Goal: Complete application form

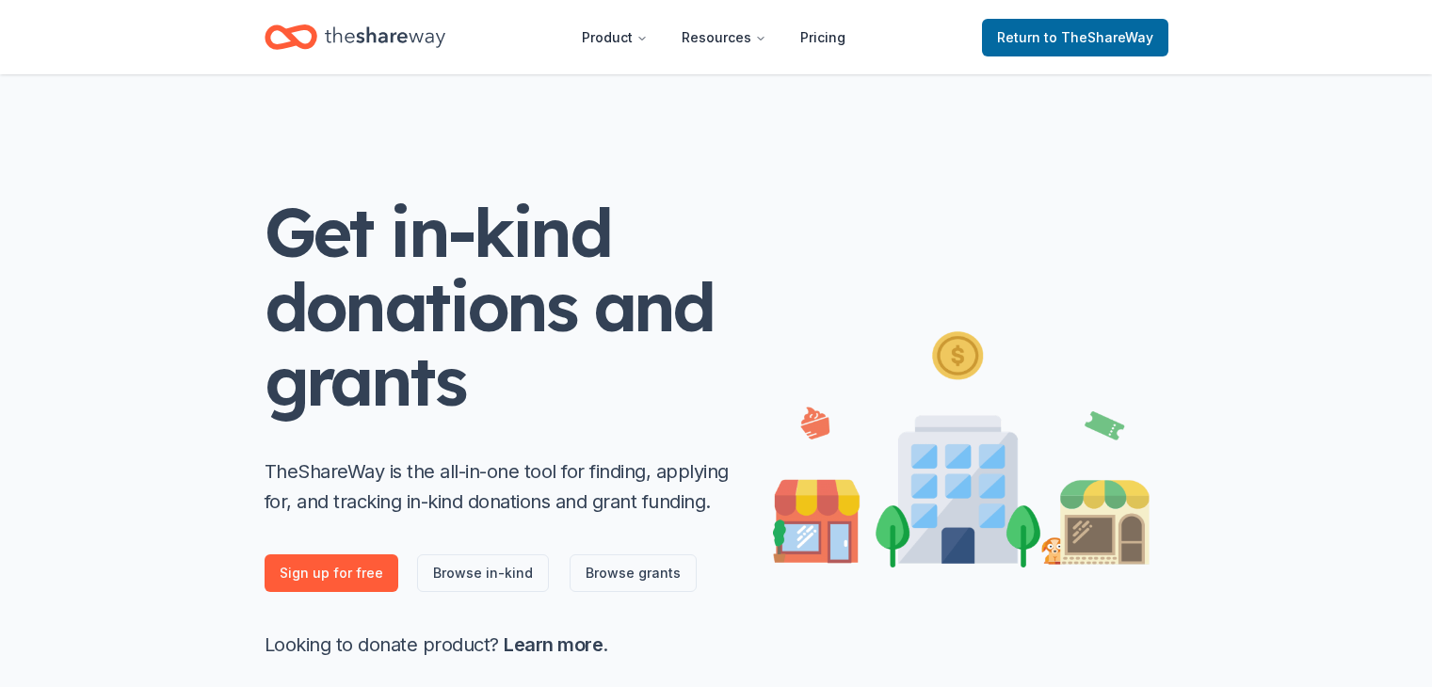
scroll to position [203, 0]
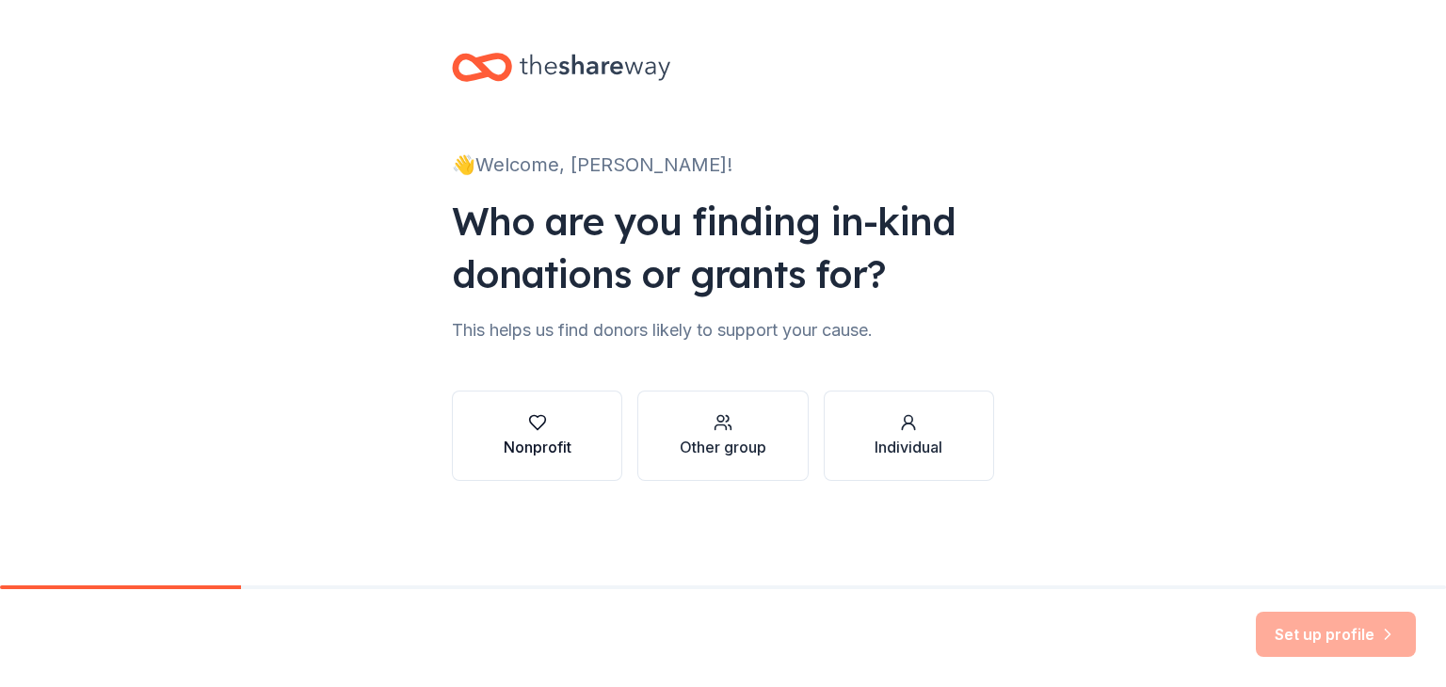
click at [550, 431] on div "button" at bounding box center [538, 422] width 68 height 19
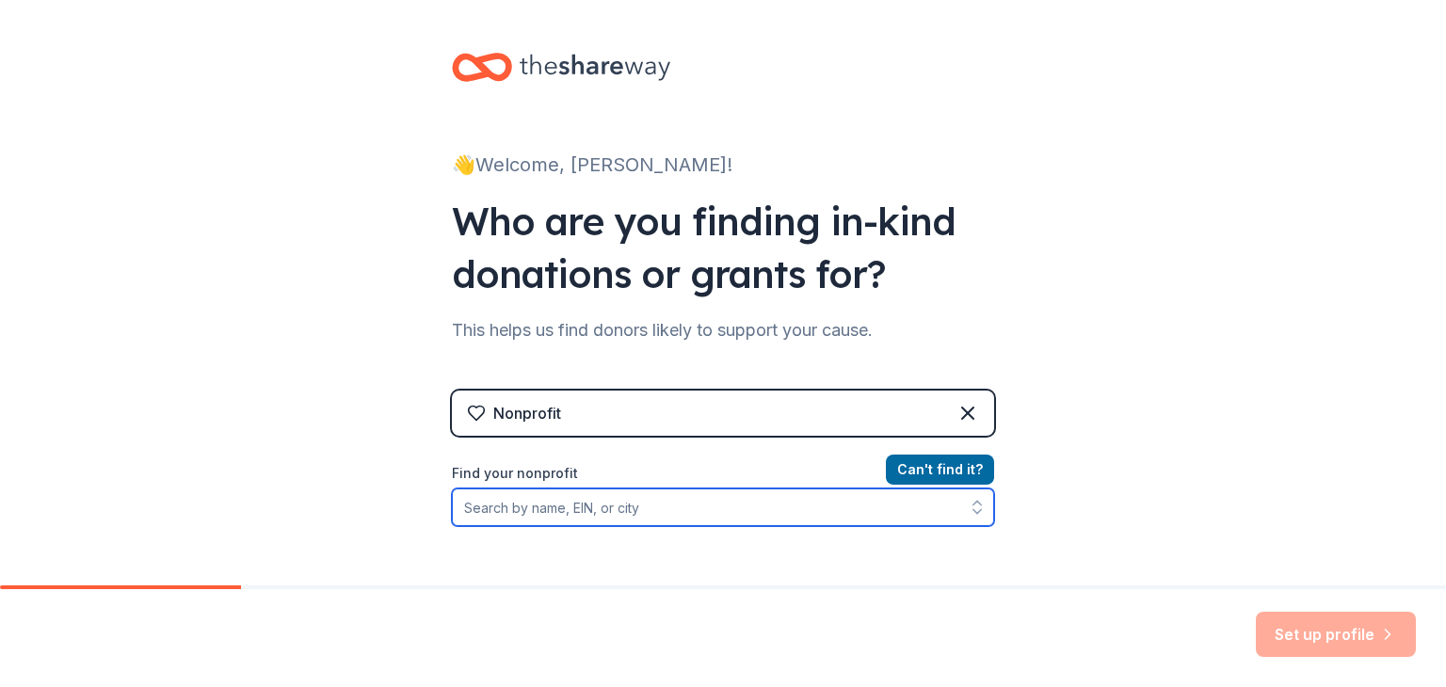
click at [615, 501] on input "Find your nonprofit" at bounding box center [723, 507] width 542 height 38
type input "First Exposures"
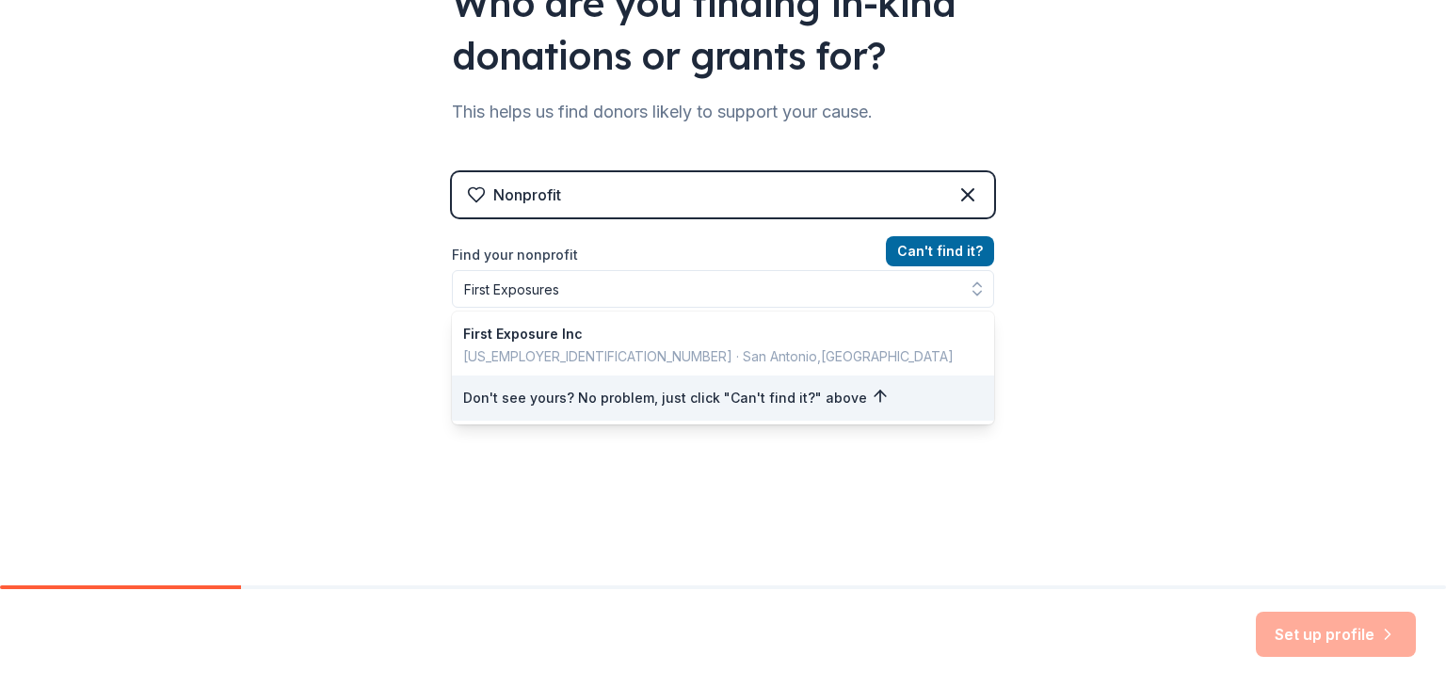
scroll to position [189, 0]
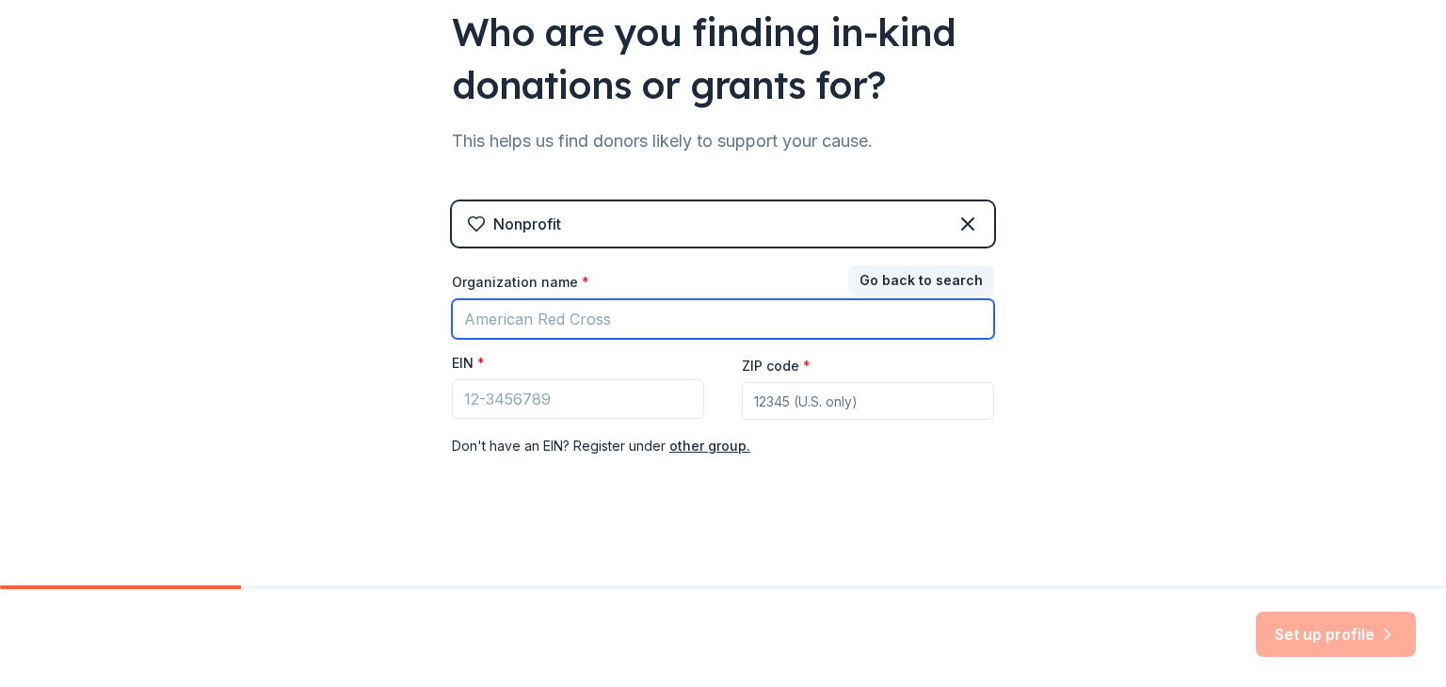
click at [579, 317] on input "Organization name *" at bounding box center [723, 319] width 542 height 40
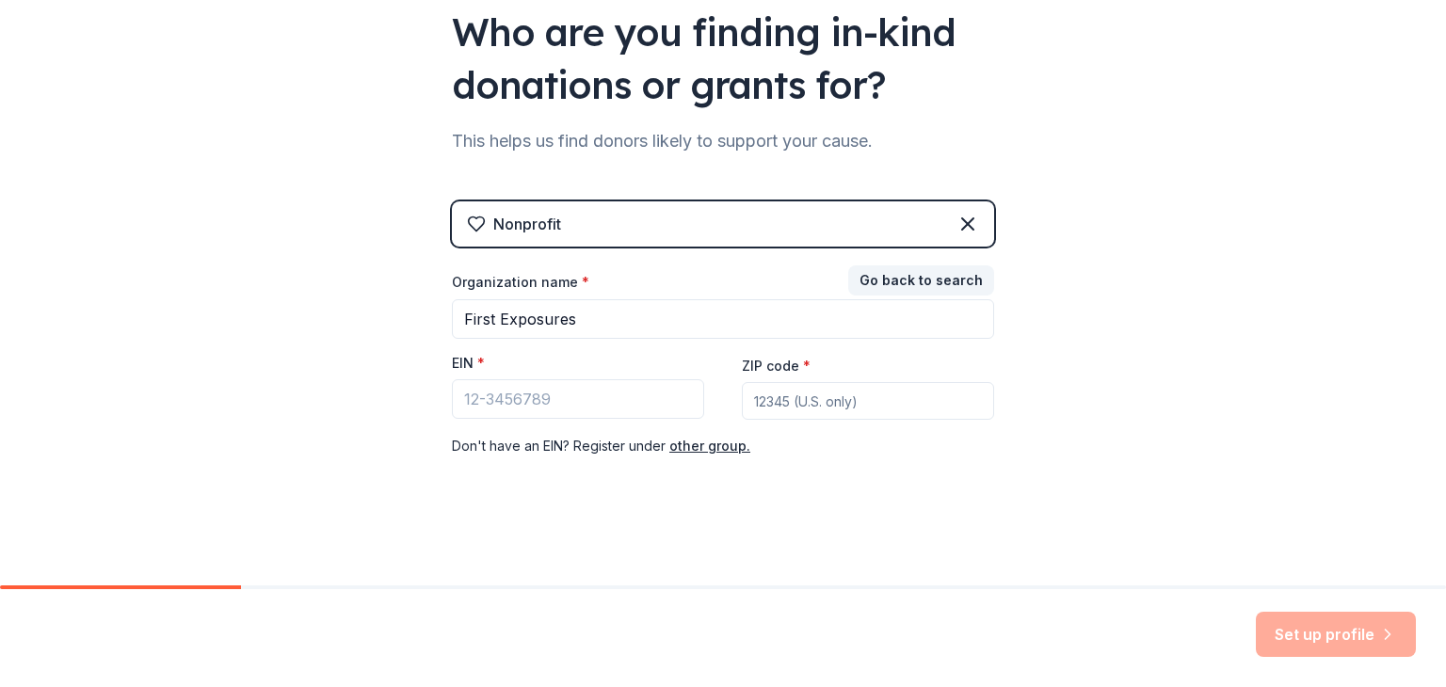
click at [1115, 344] on div "👋 Welcome, Lawrence! Who are you finding in-kind donations or grants for? This …" at bounding box center [723, 198] width 1446 height 775
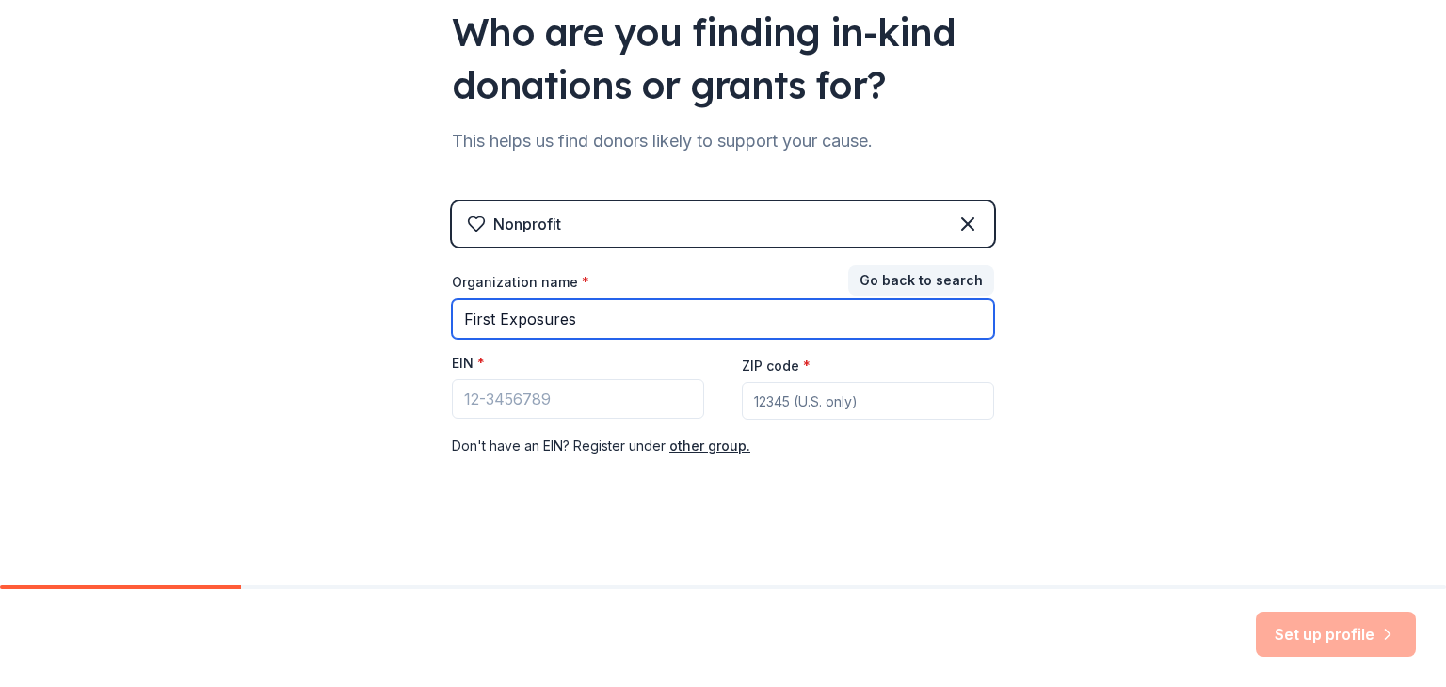
click at [592, 310] on input "First Exposures" at bounding box center [723, 319] width 542 height 40
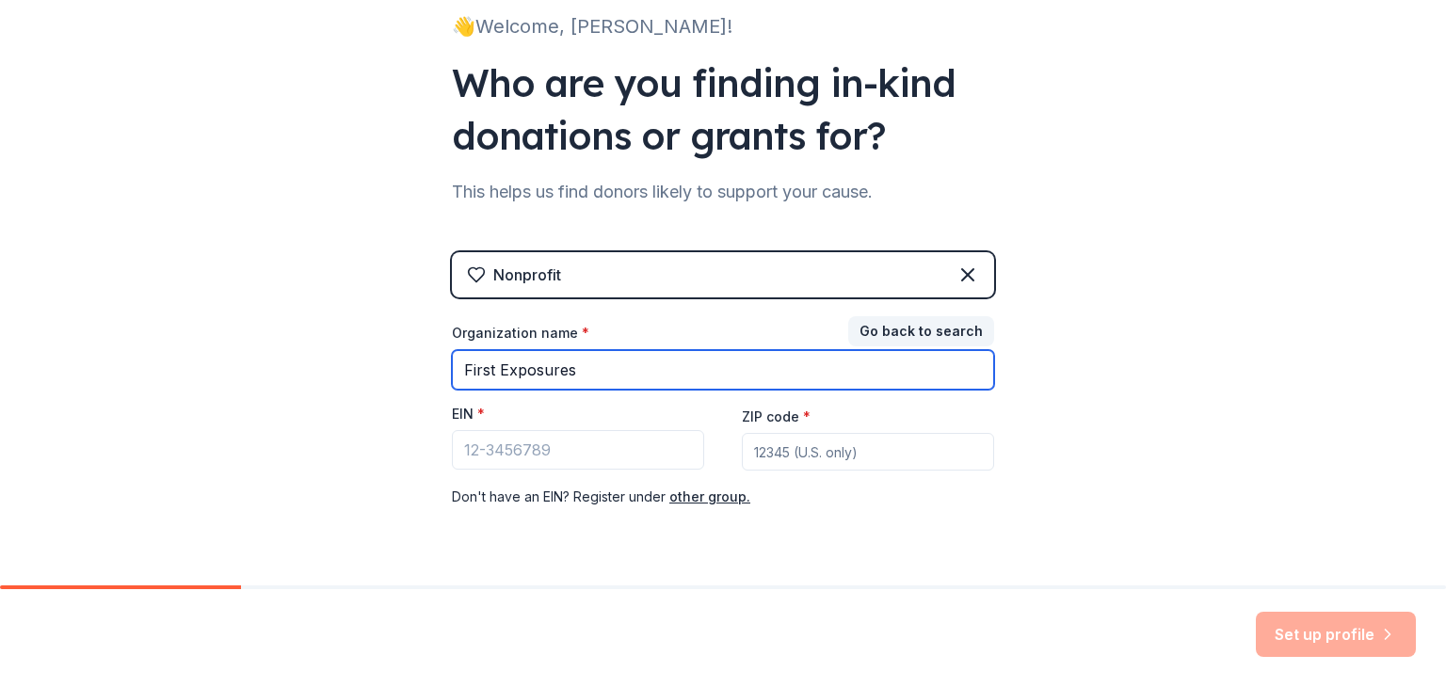
scroll to position [137, 0]
type input "First Exposures, a project of Tides Center"
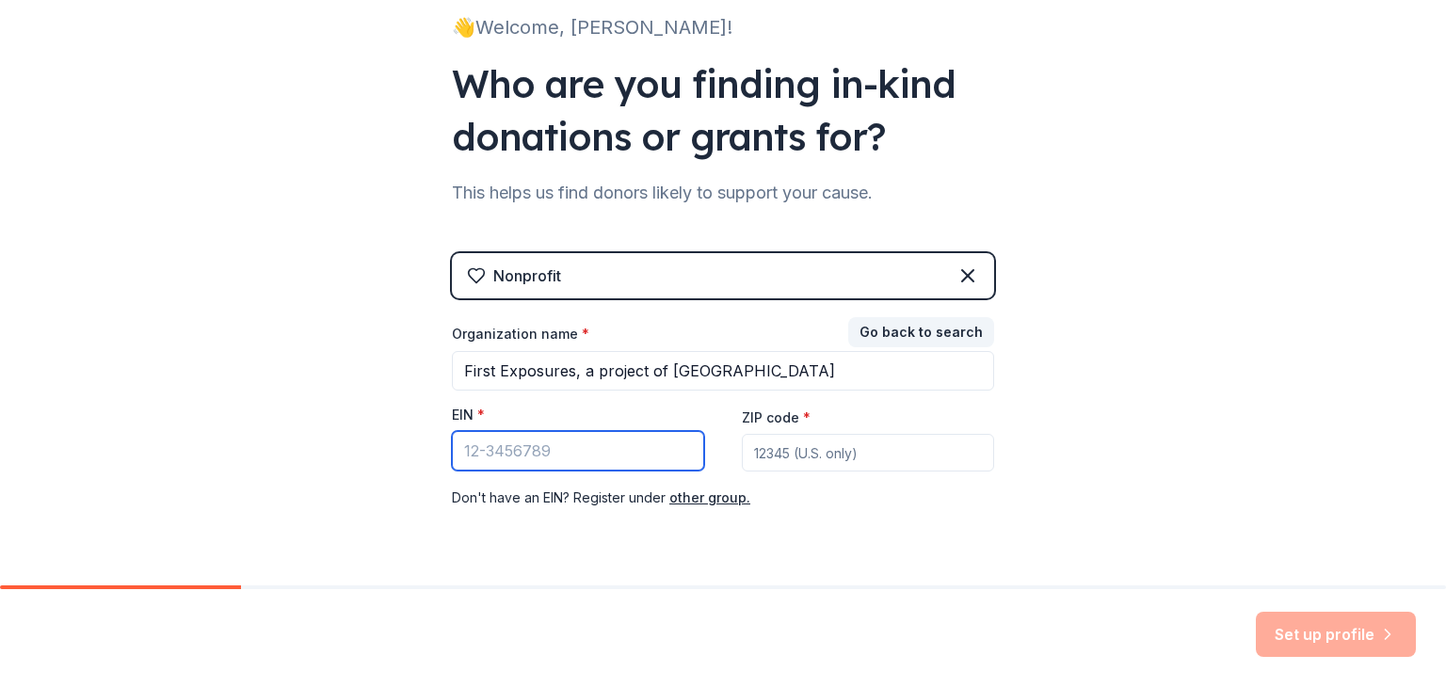
click at [567, 450] on input "EIN *" at bounding box center [578, 451] width 252 height 40
paste input "94-3213100"
type input "94-3213100"
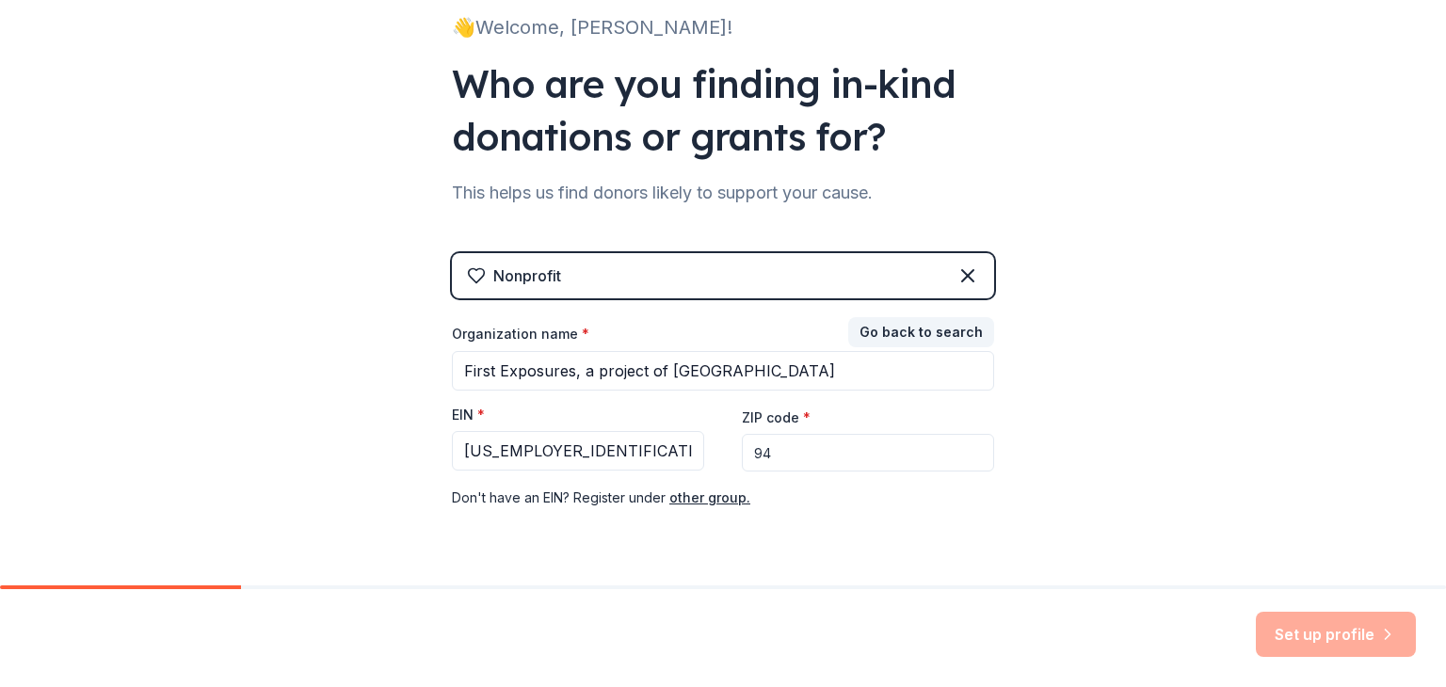
type input "9"
click at [829, 456] on input "ZIP code *" at bounding box center [868, 453] width 252 height 38
type input "94110"
click at [1300, 625] on button "Set up profile" at bounding box center [1336, 634] width 160 height 45
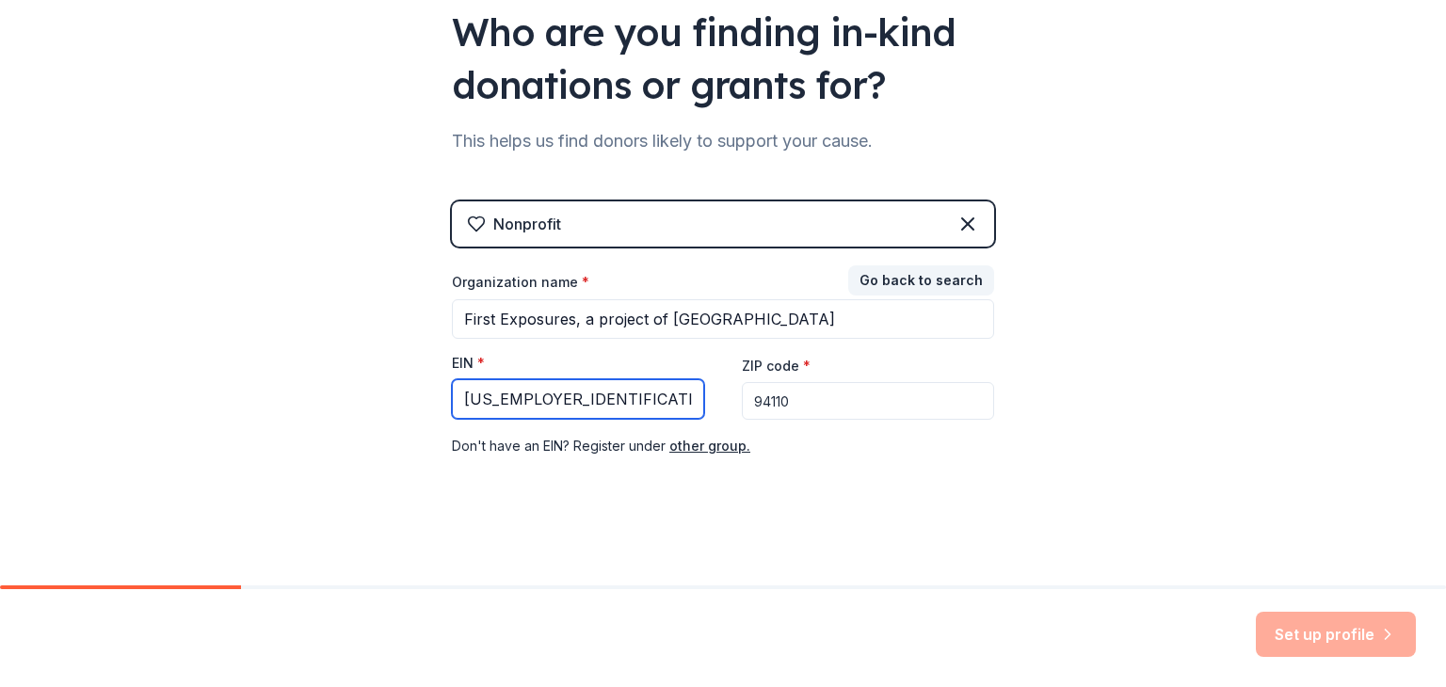
click at [550, 413] on input "94-3213100" at bounding box center [578, 399] width 252 height 40
click at [1370, 630] on div "Set up profile" at bounding box center [1336, 634] width 160 height 45
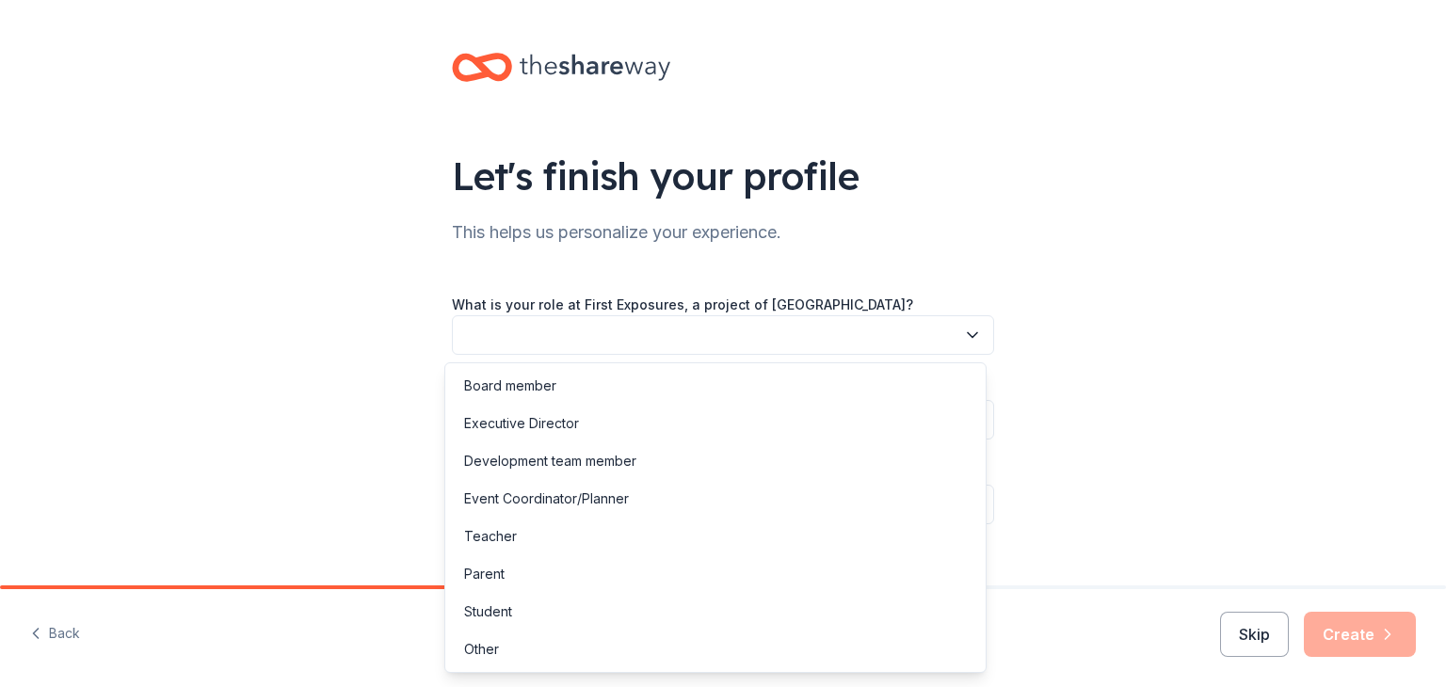
click at [817, 336] on button "button" at bounding box center [723, 335] width 542 height 40
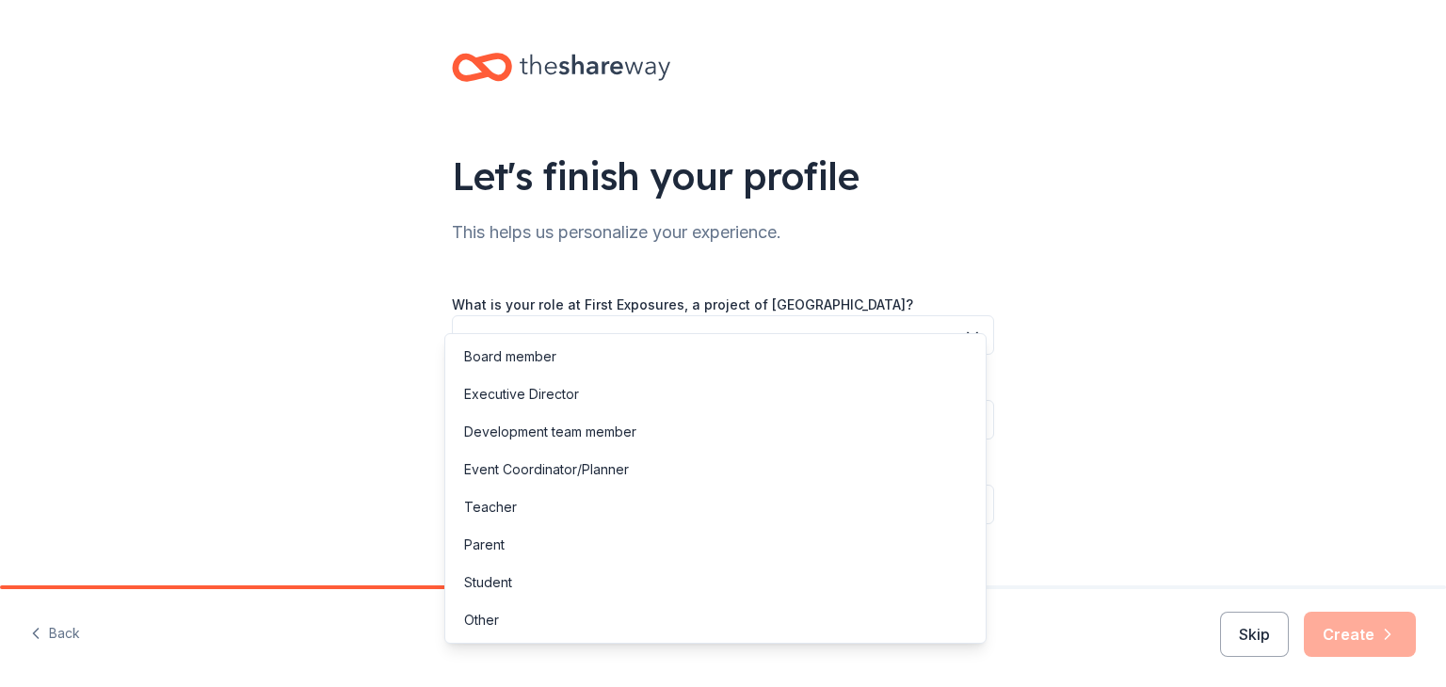
scroll to position [29, 0]
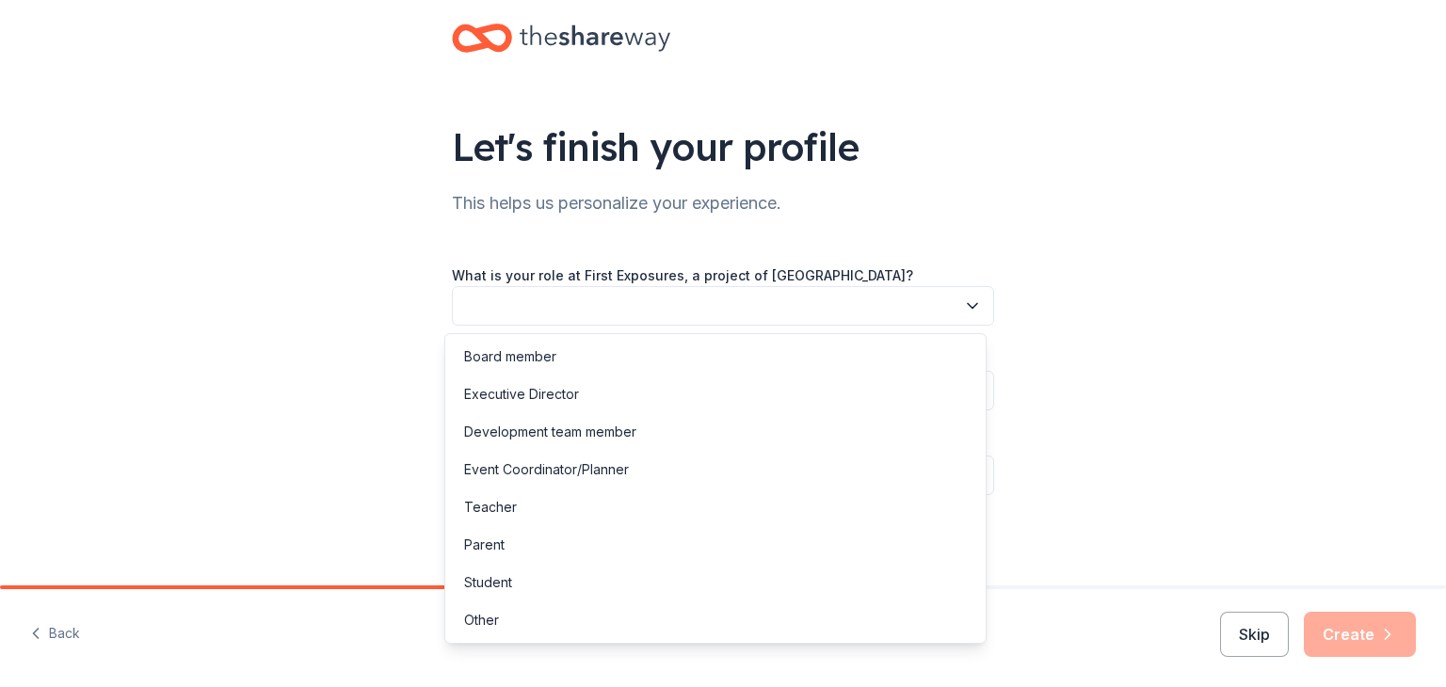
click at [994, 223] on div "Let's finish your profile This helps us personalize your experience. What is yo…" at bounding box center [723, 278] width 602 height 615
click at [774, 292] on button "button" at bounding box center [723, 306] width 542 height 40
click at [60, 630] on div "Let's finish your profile This helps us personalize your experience. What is yo…" at bounding box center [723, 343] width 1446 height 687
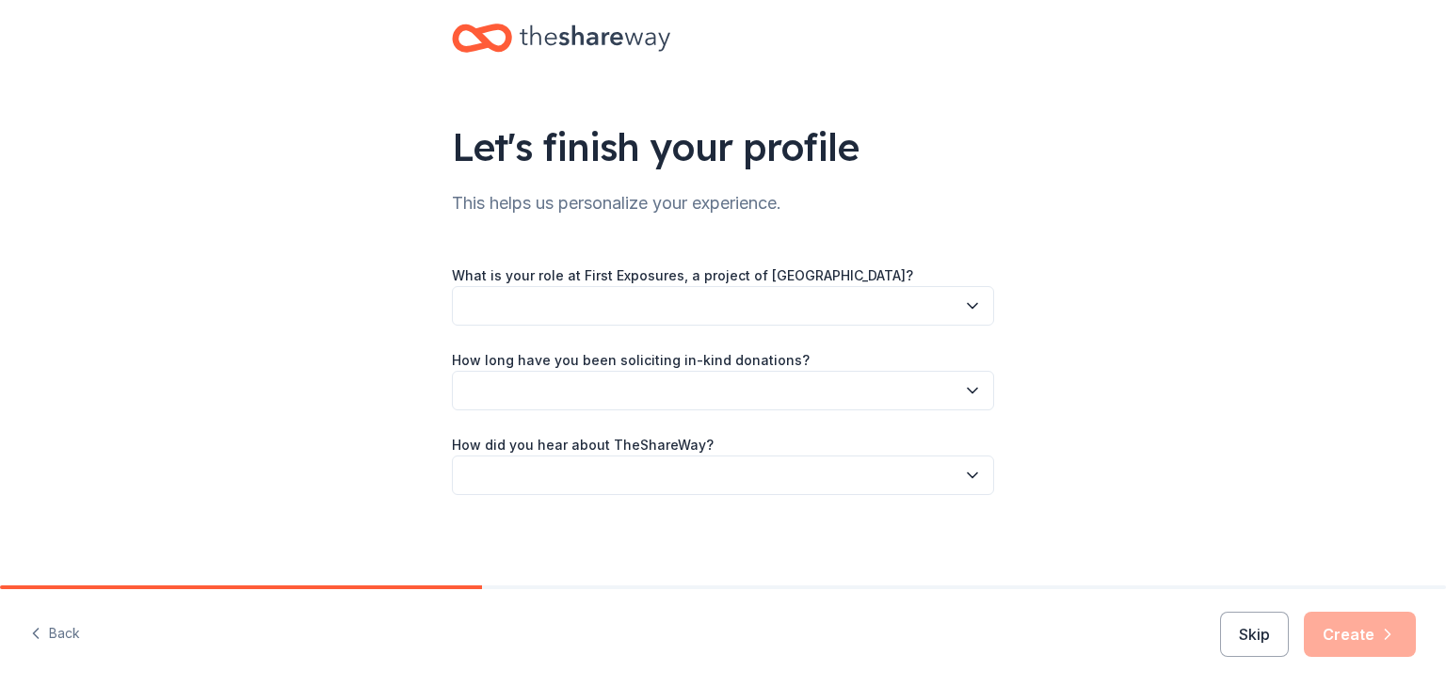
click at [60, 630] on button "Back" at bounding box center [55, 635] width 50 height 40
click at [60, 630] on div "Back Skip Create" at bounding box center [723, 638] width 1446 height 98
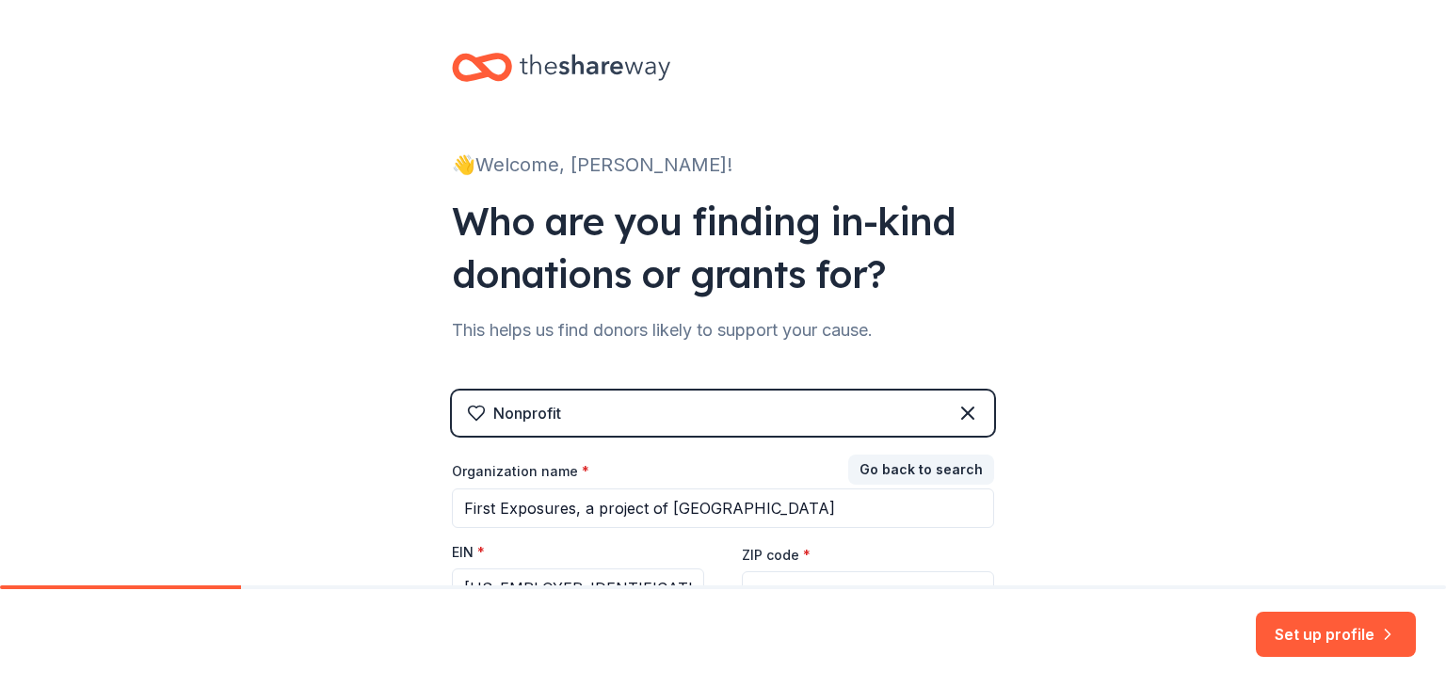
scroll to position [189, 0]
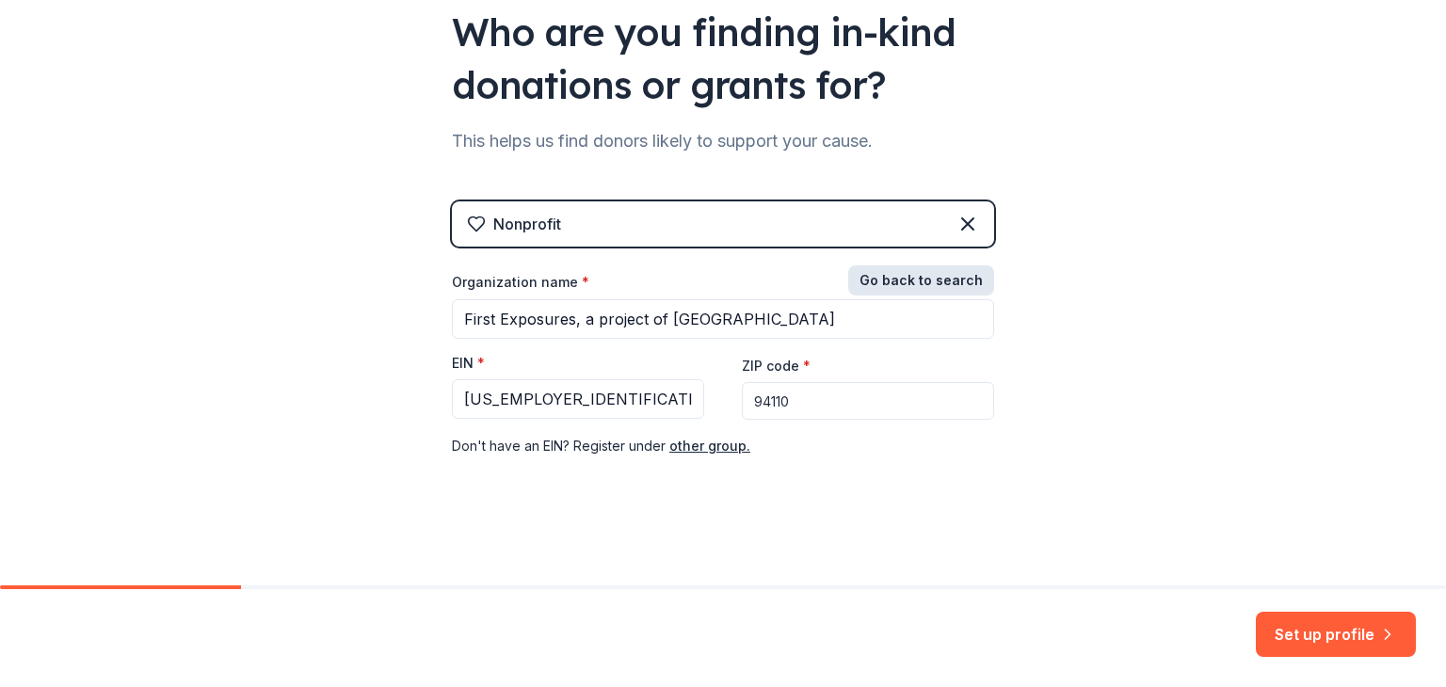
click at [900, 285] on button "Go back to search" at bounding box center [921, 280] width 146 height 30
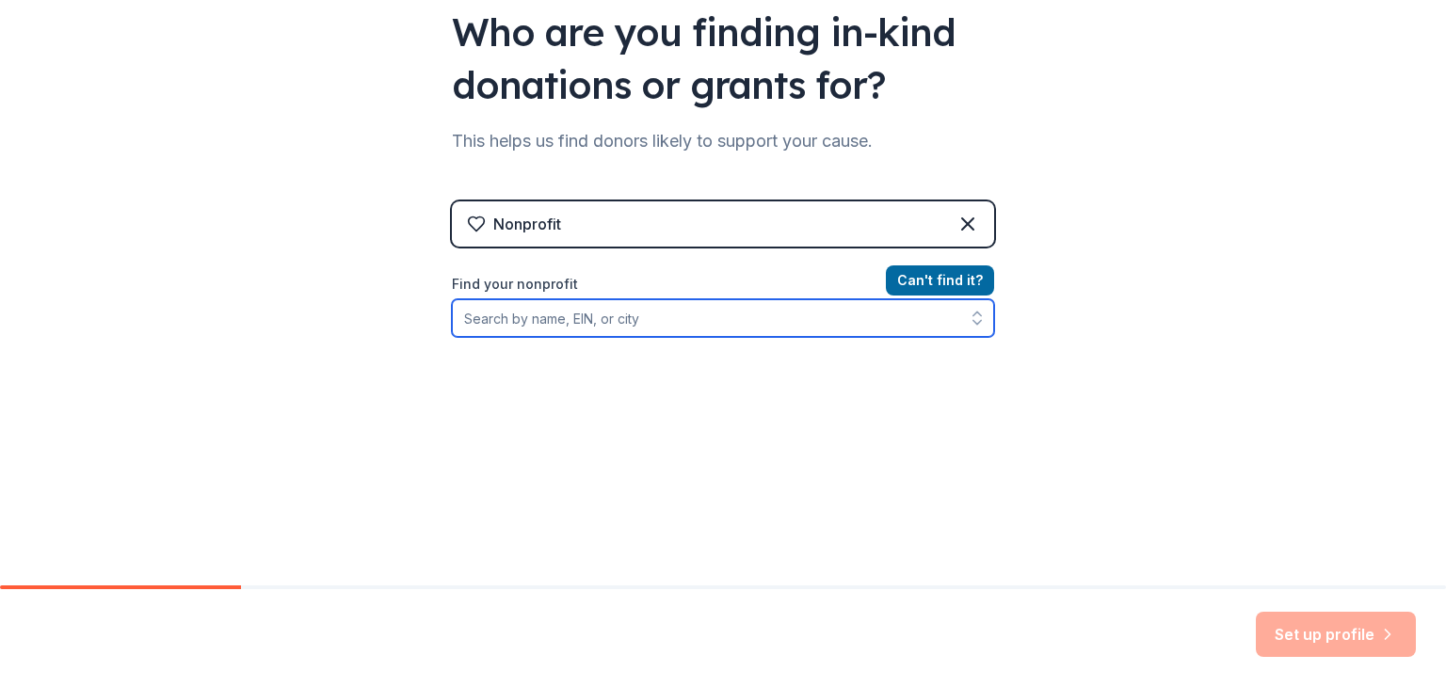
click at [744, 326] on input "Find your nonprofit" at bounding box center [723, 318] width 542 height 38
paste input "94-3213100"
type input "94-3213100"
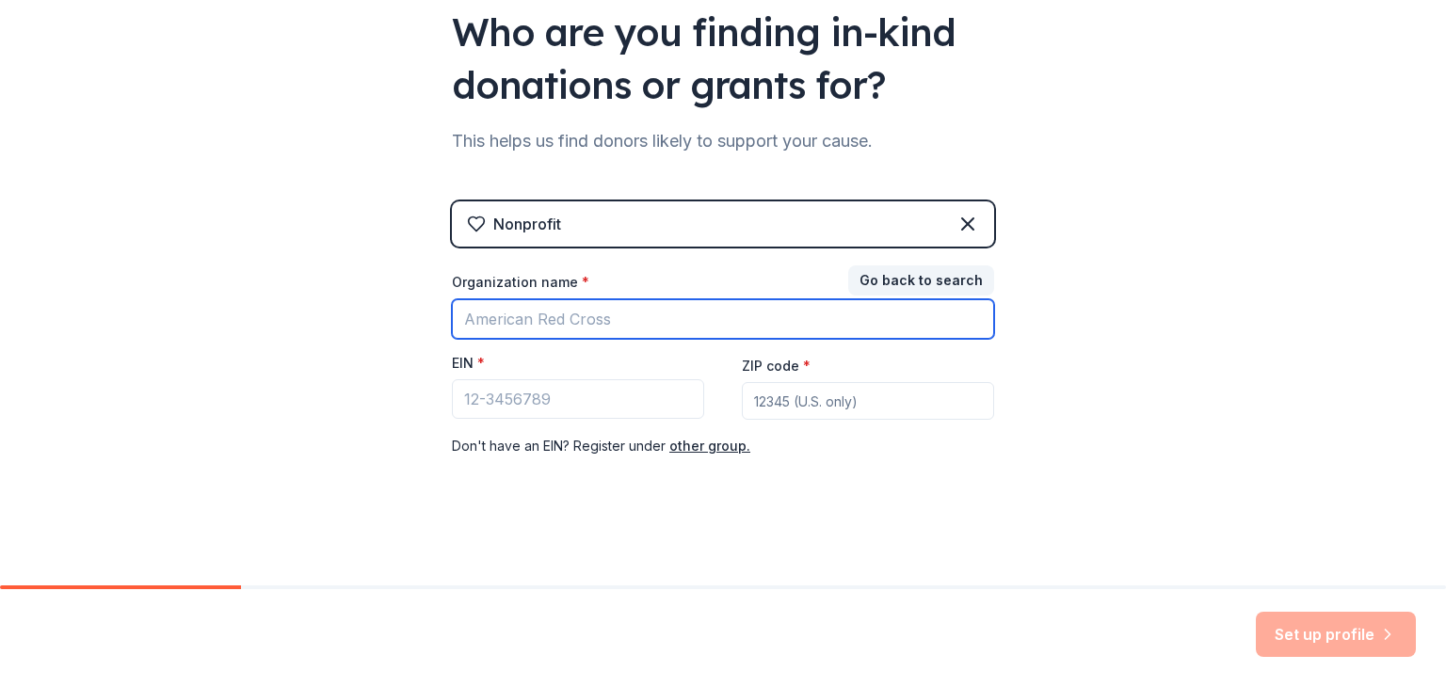
click at [584, 336] on input "Organization name *" at bounding box center [723, 319] width 542 height 40
click at [573, 331] on input "Organization name *" at bounding box center [723, 319] width 542 height 40
type input "First Exposures, a project of Tides Center"
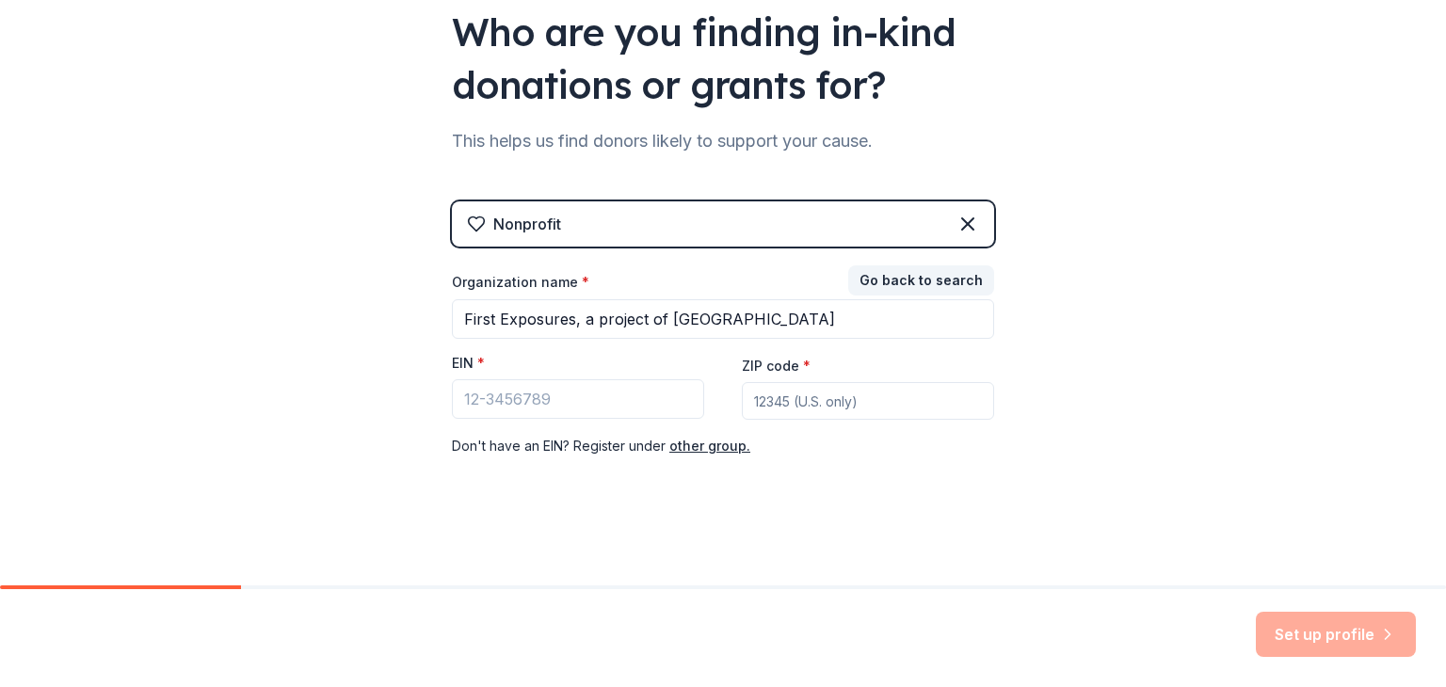
click at [292, 452] on div "👋 Welcome, Lawrence! Who are you finding in-kind donations or grants for? This …" at bounding box center [723, 198] width 1446 height 775
click at [576, 407] on input "EIN *" at bounding box center [578, 399] width 252 height 40
paste input "94-3213100"
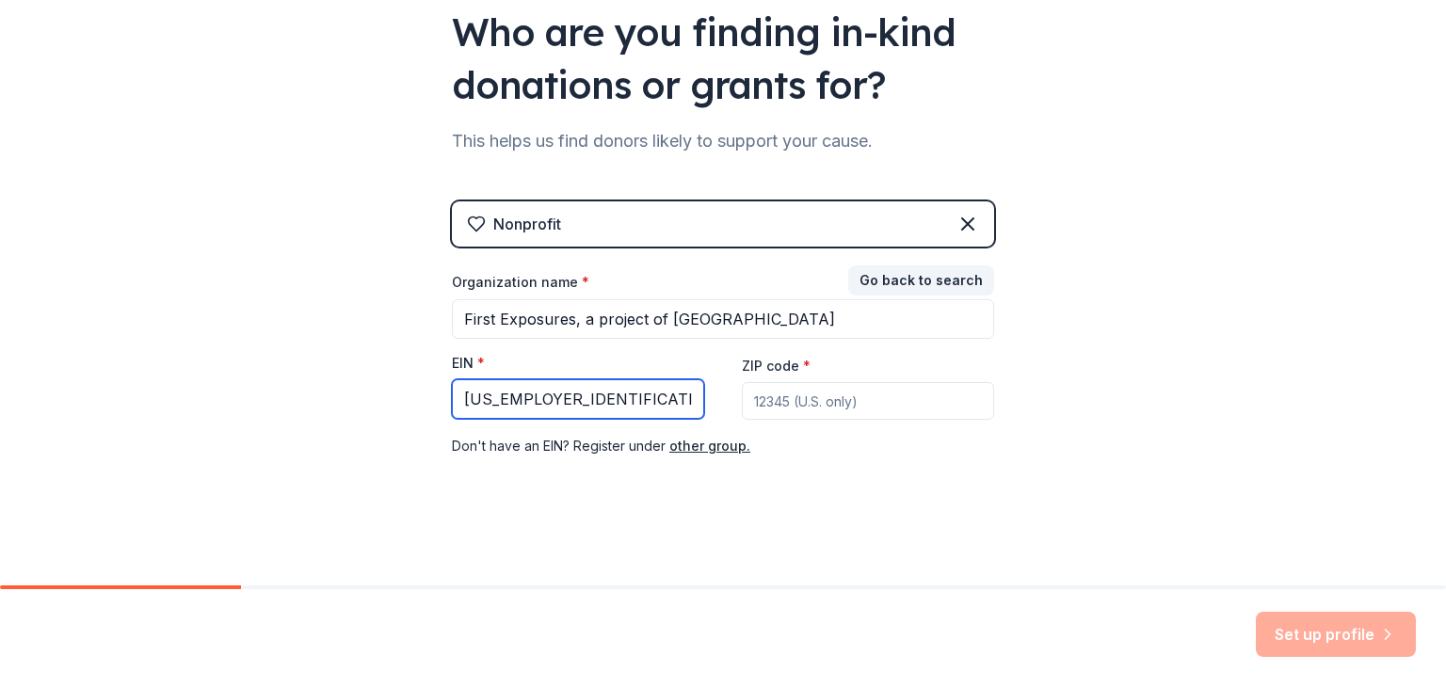
type input "94-3213100"
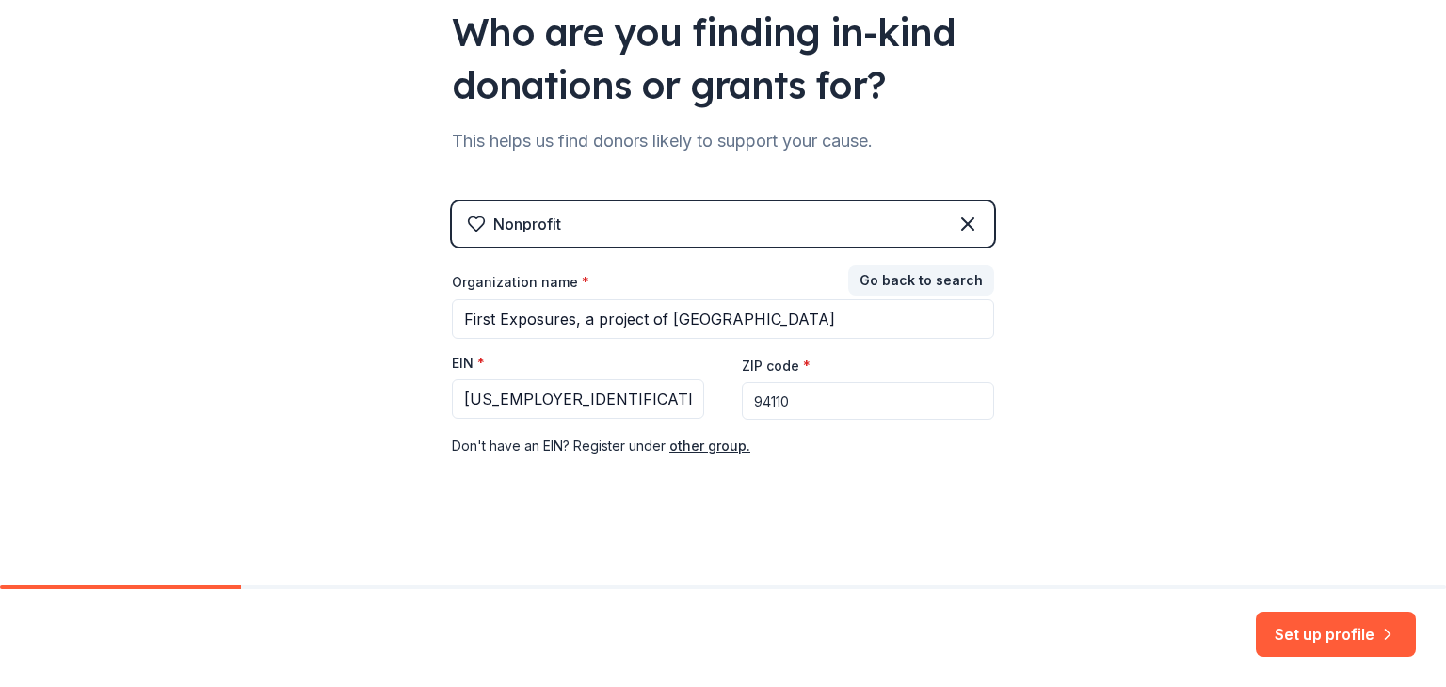
type input "94110"
click at [1272, 355] on div "👋 Welcome, Lawrence! Who are you finding in-kind donations or grants for? This …" at bounding box center [723, 198] width 1446 height 775
click at [1294, 645] on button "Set up profile" at bounding box center [1336, 634] width 160 height 45
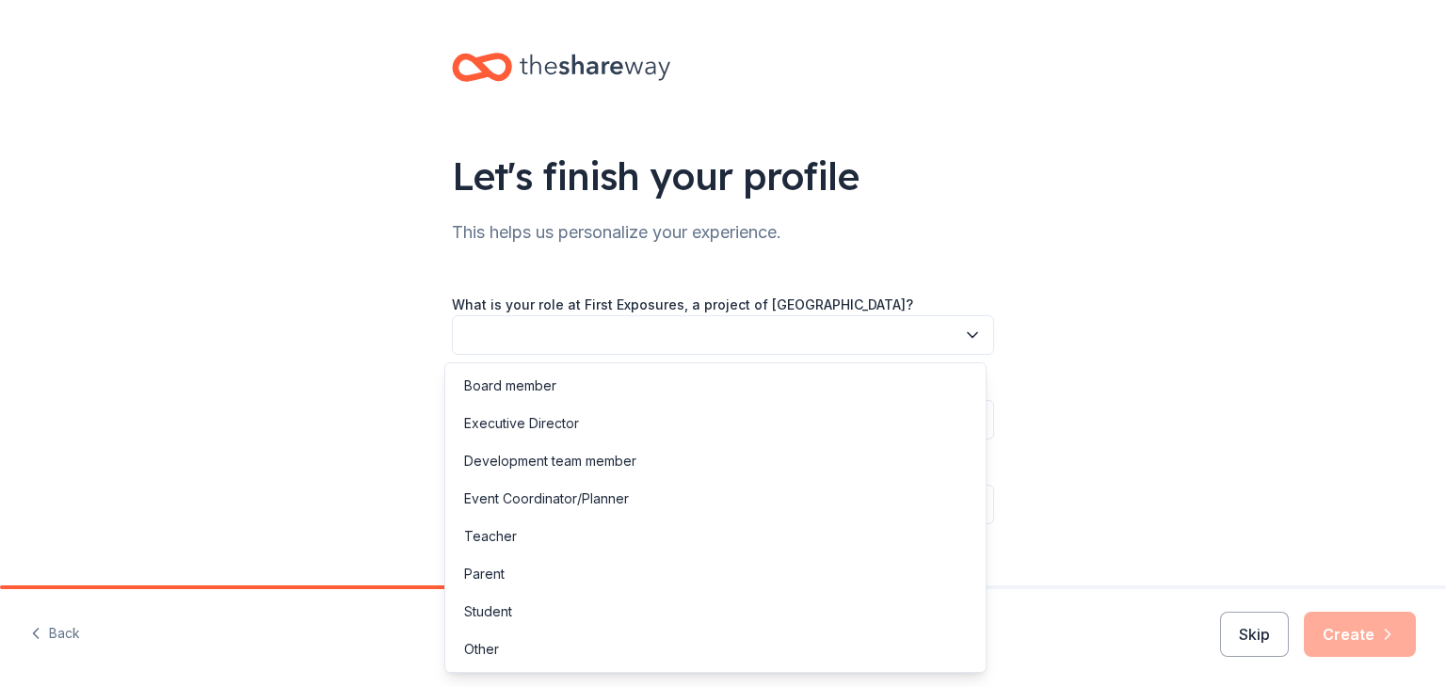
click at [708, 331] on button "button" at bounding box center [723, 335] width 542 height 40
click at [671, 453] on div "Development team member" at bounding box center [715, 461] width 533 height 38
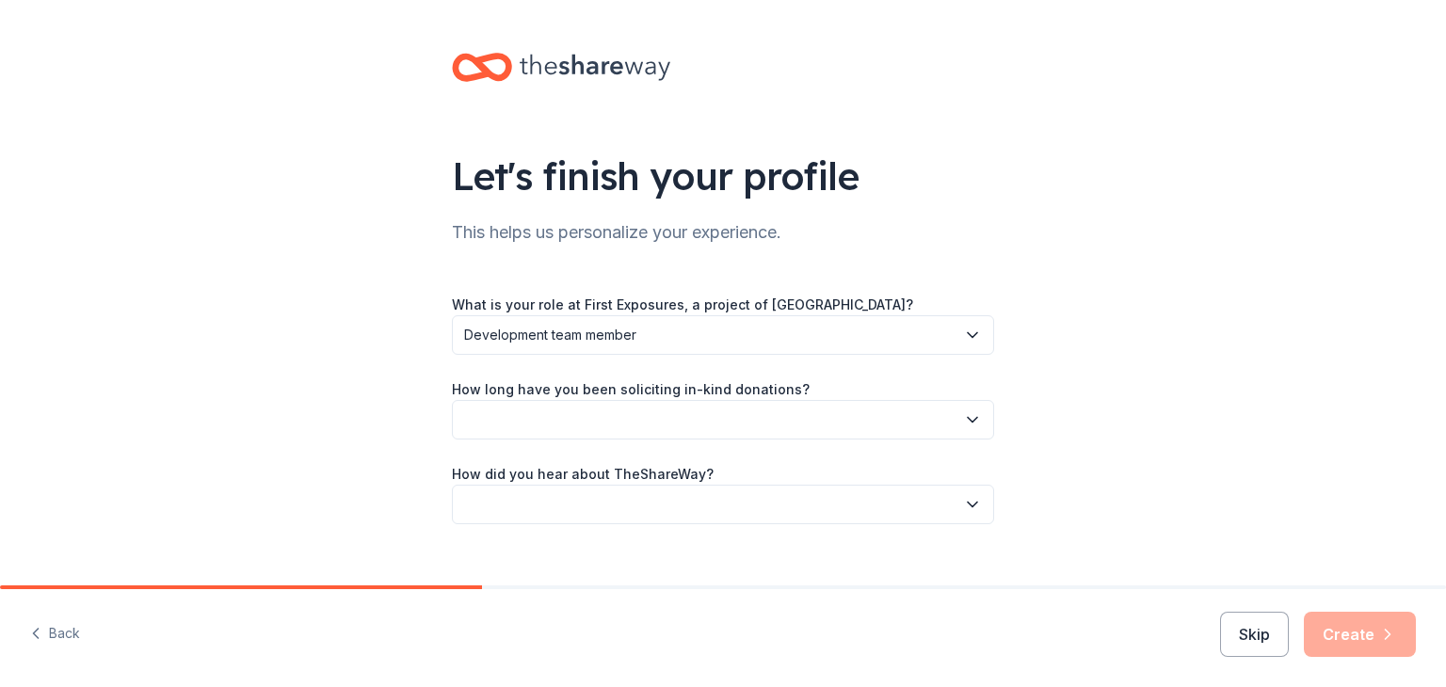
click at [643, 423] on button "button" at bounding box center [723, 420] width 542 height 40
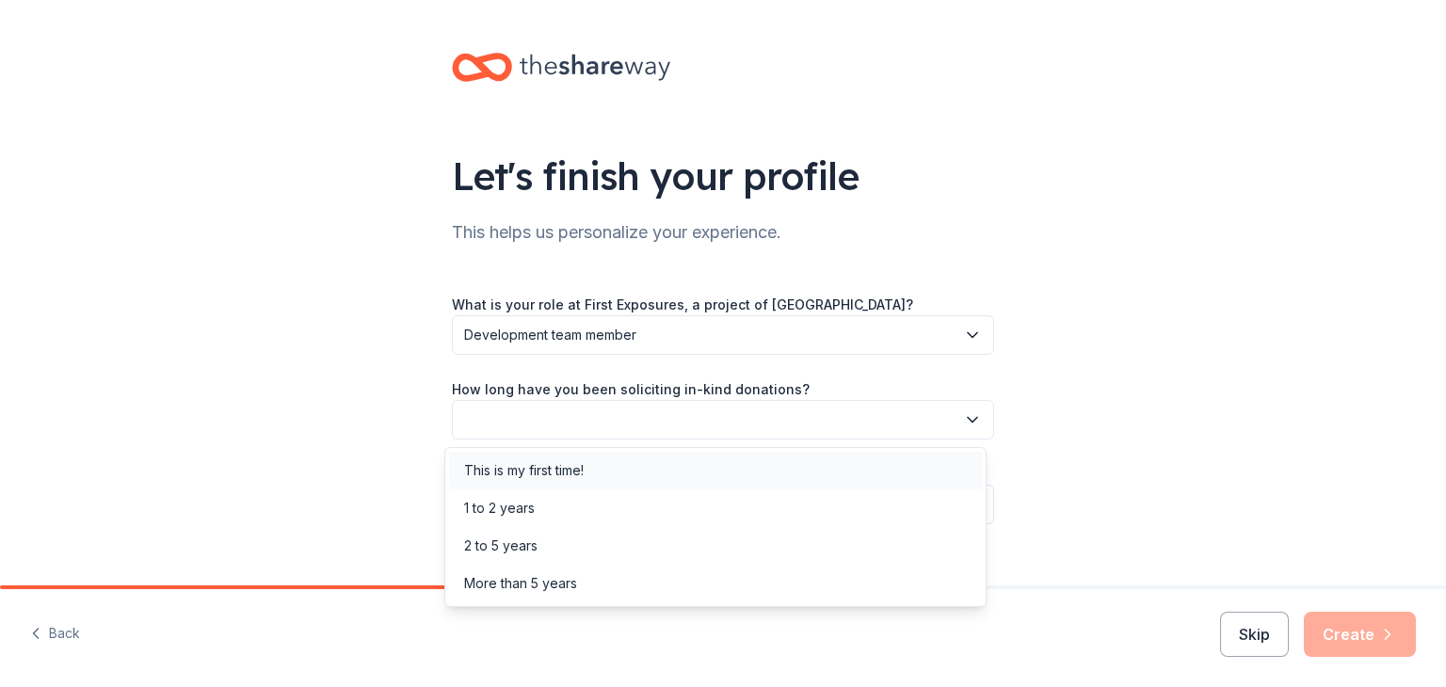
click at [627, 472] on div "This is my first time!" at bounding box center [715, 471] width 533 height 38
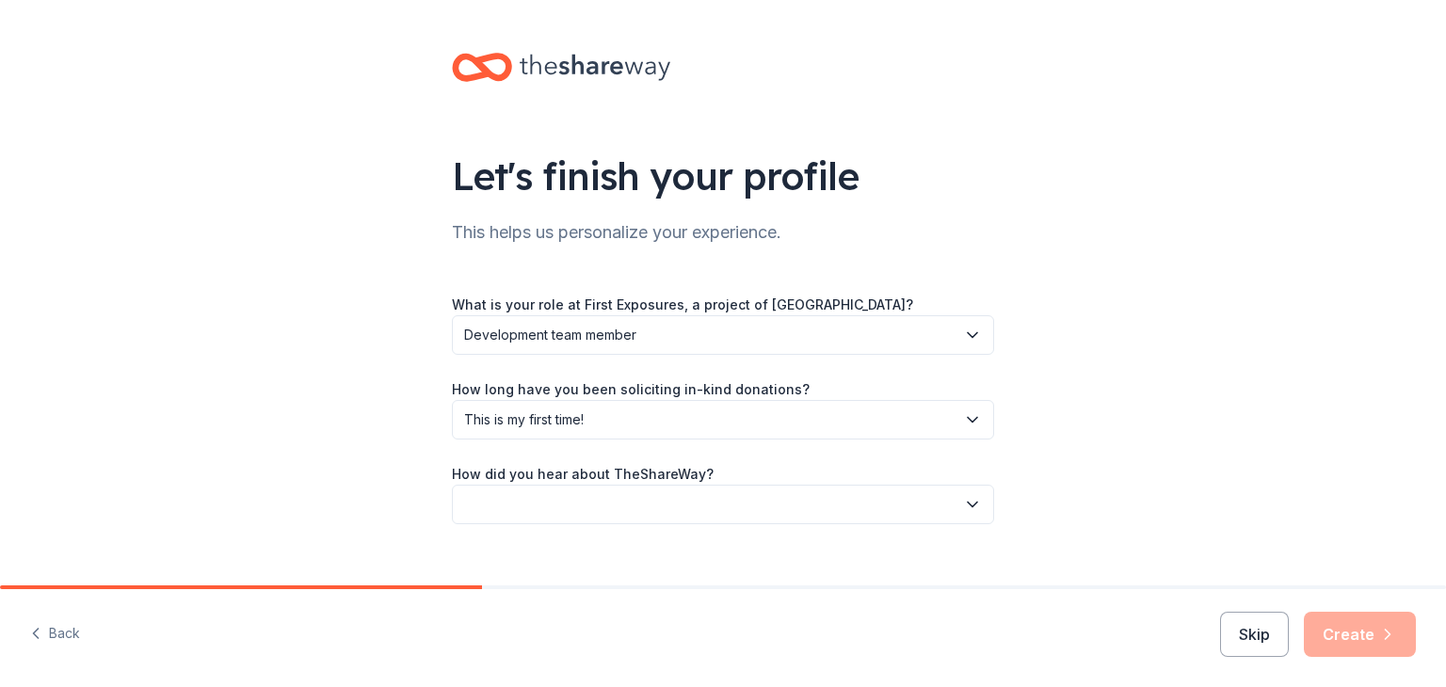
click at [620, 498] on button "button" at bounding box center [723, 505] width 542 height 40
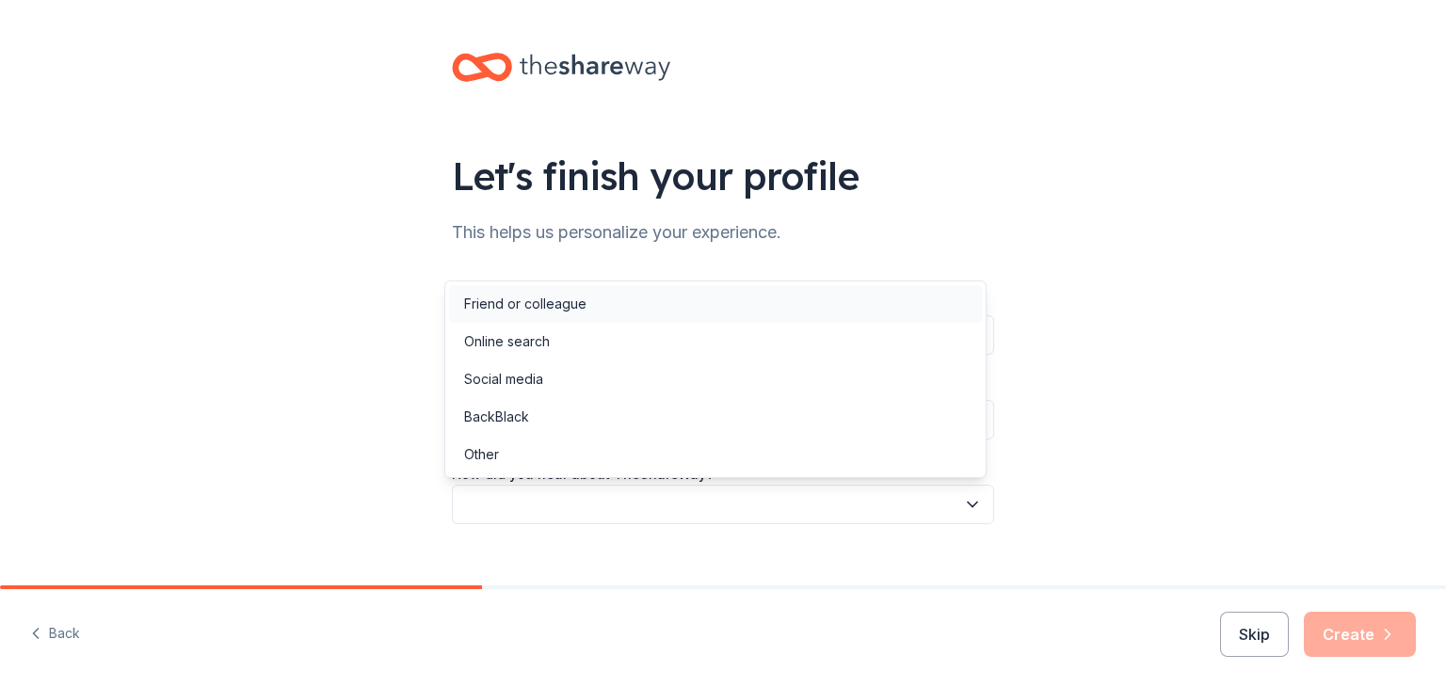
click at [556, 302] on div "Friend or colleague" at bounding box center [525, 304] width 122 height 23
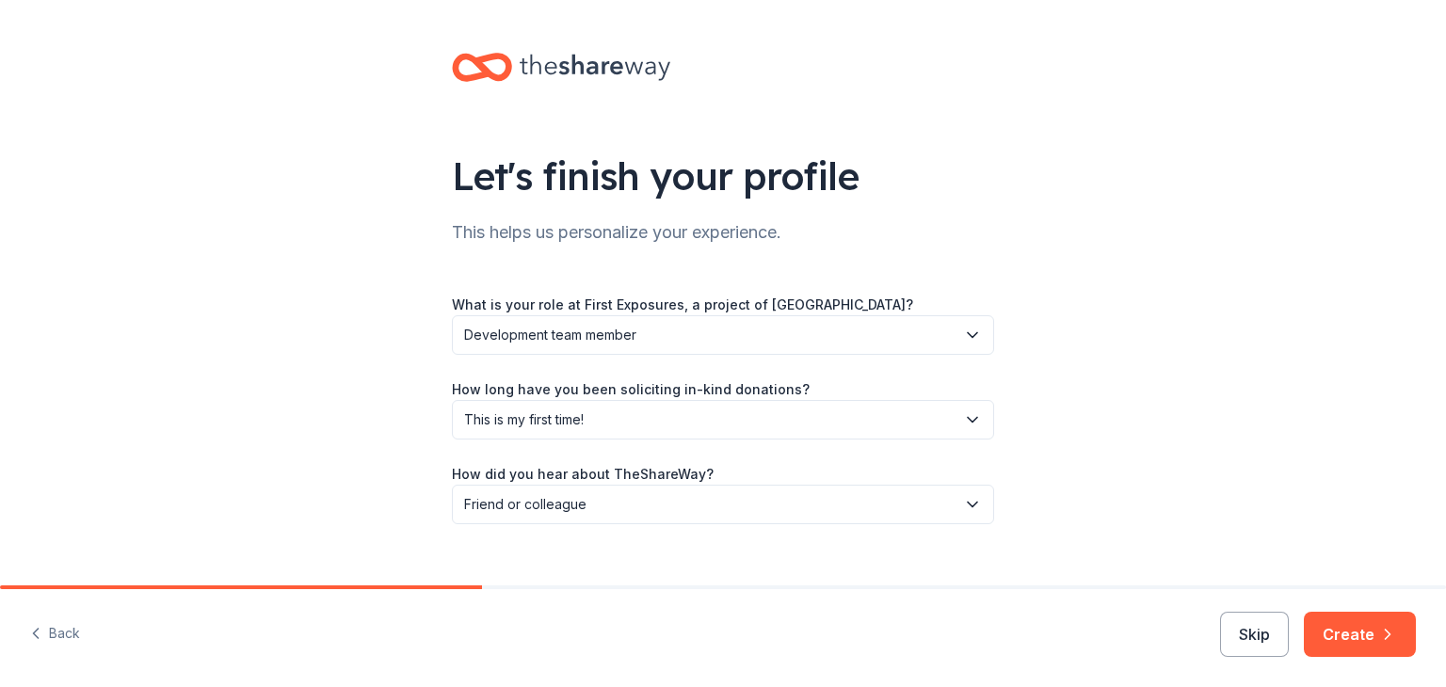
scroll to position [29, 0]
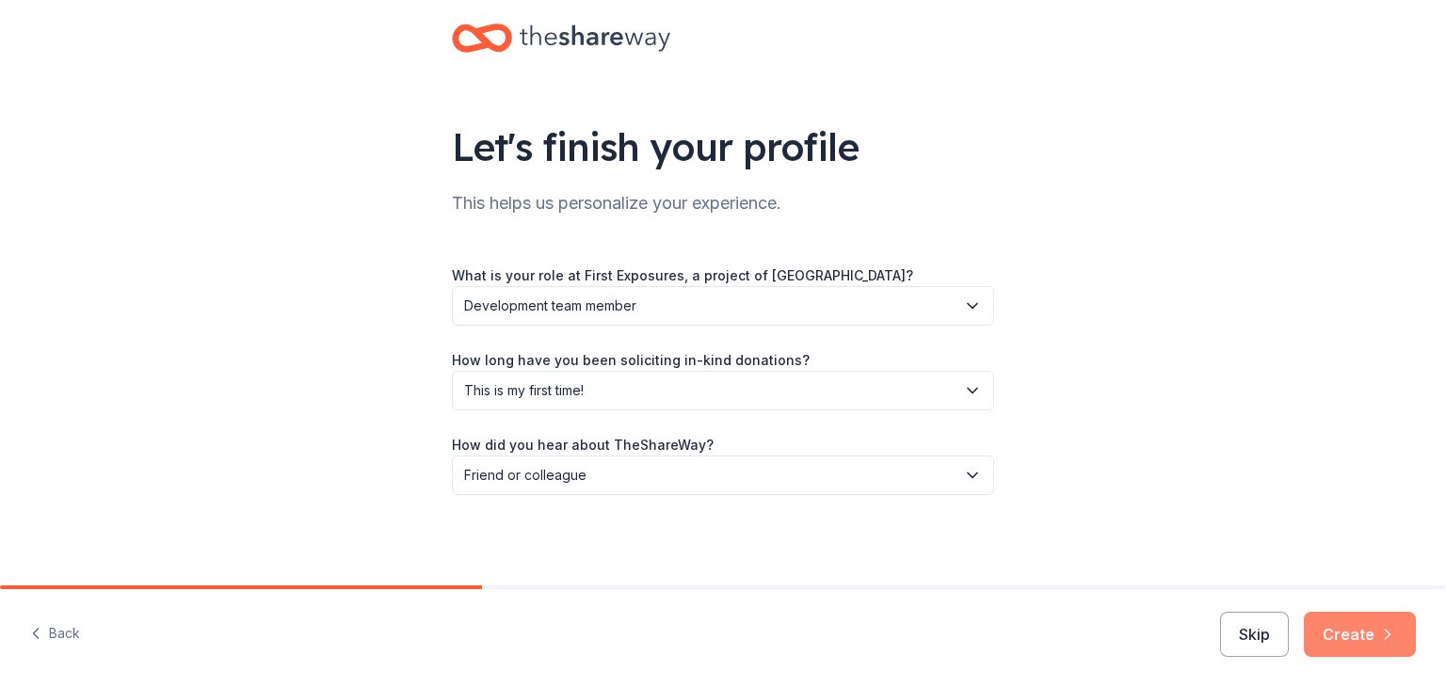
click at [1353, 630] on button "Create" at bounding box center [1360, 634] width 112 height 45
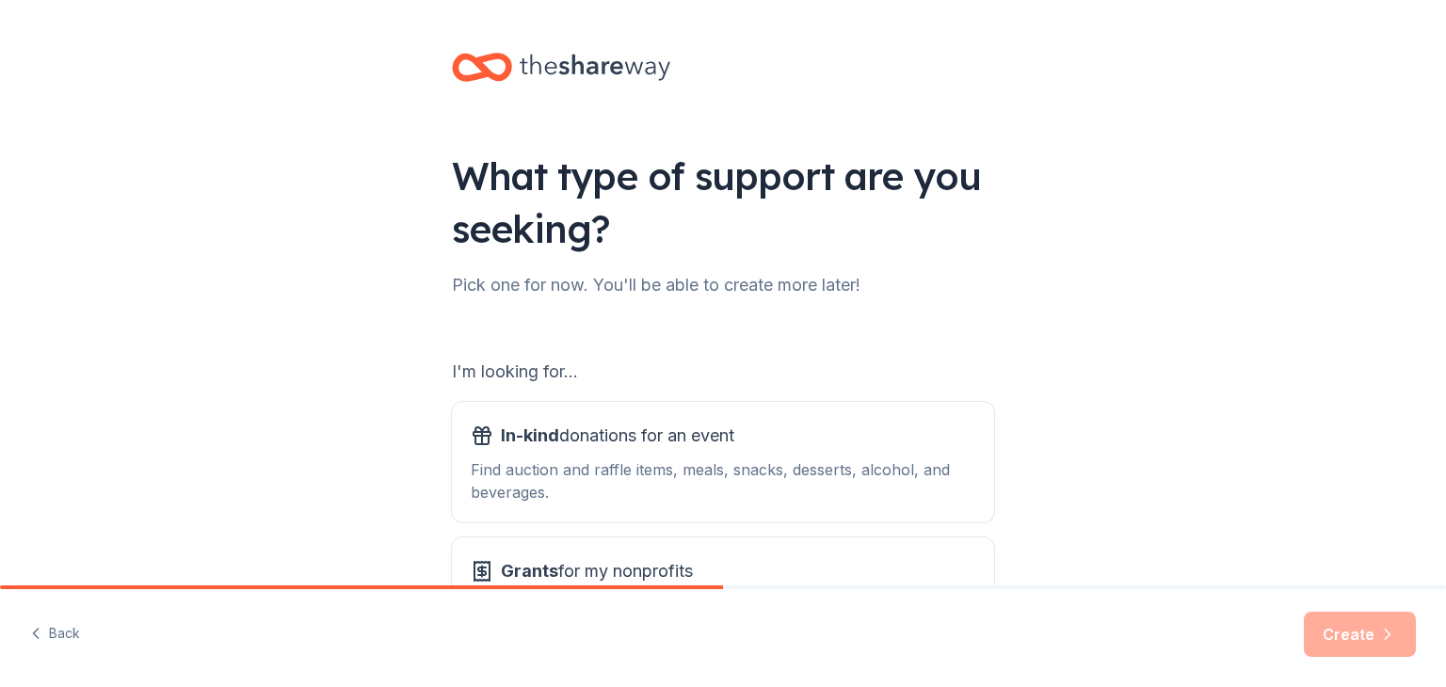
scroll to position [174, 0]
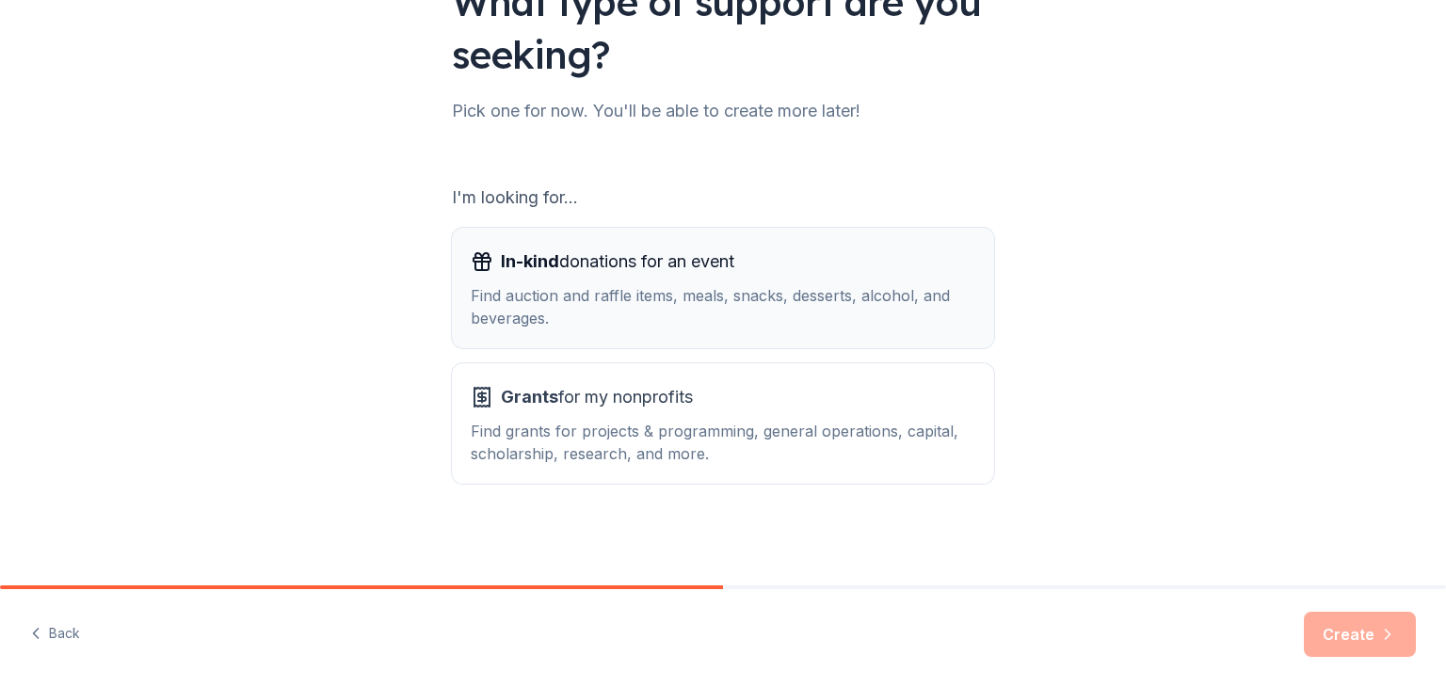
click at [703, 302] on div "Find auction and raffle items, meals, snacks, desserts, alcohol, and beverages." at bounding box center [723, 306] width 504 height 45
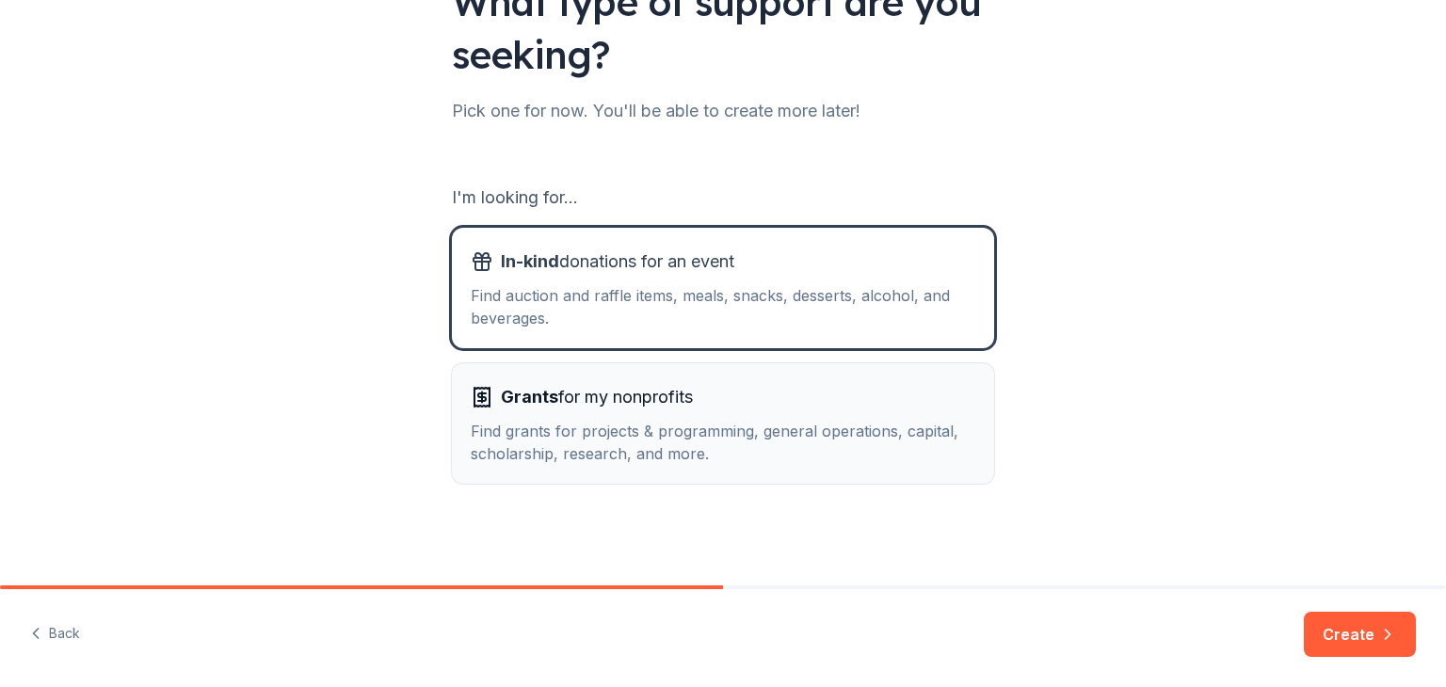
click at [884, 444] on div "Find grants for projects & programming, general operations, capital, scholarshi…" at bounding box center [723, 442] width 504 height 45
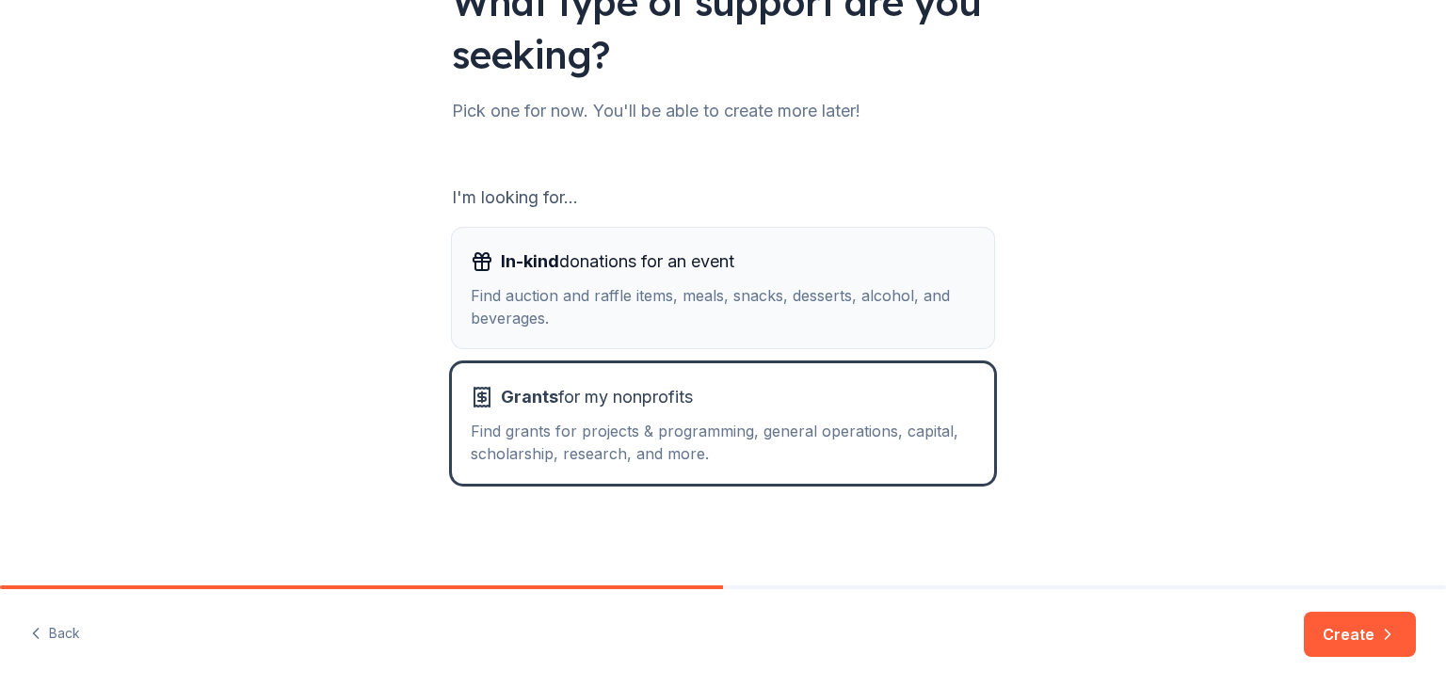
click at [772, 314] on div "Find auction and raffle items, meals, snacks, desserts, alcohol, and beverages." at bounding box center [723, 306] width 504 height 45
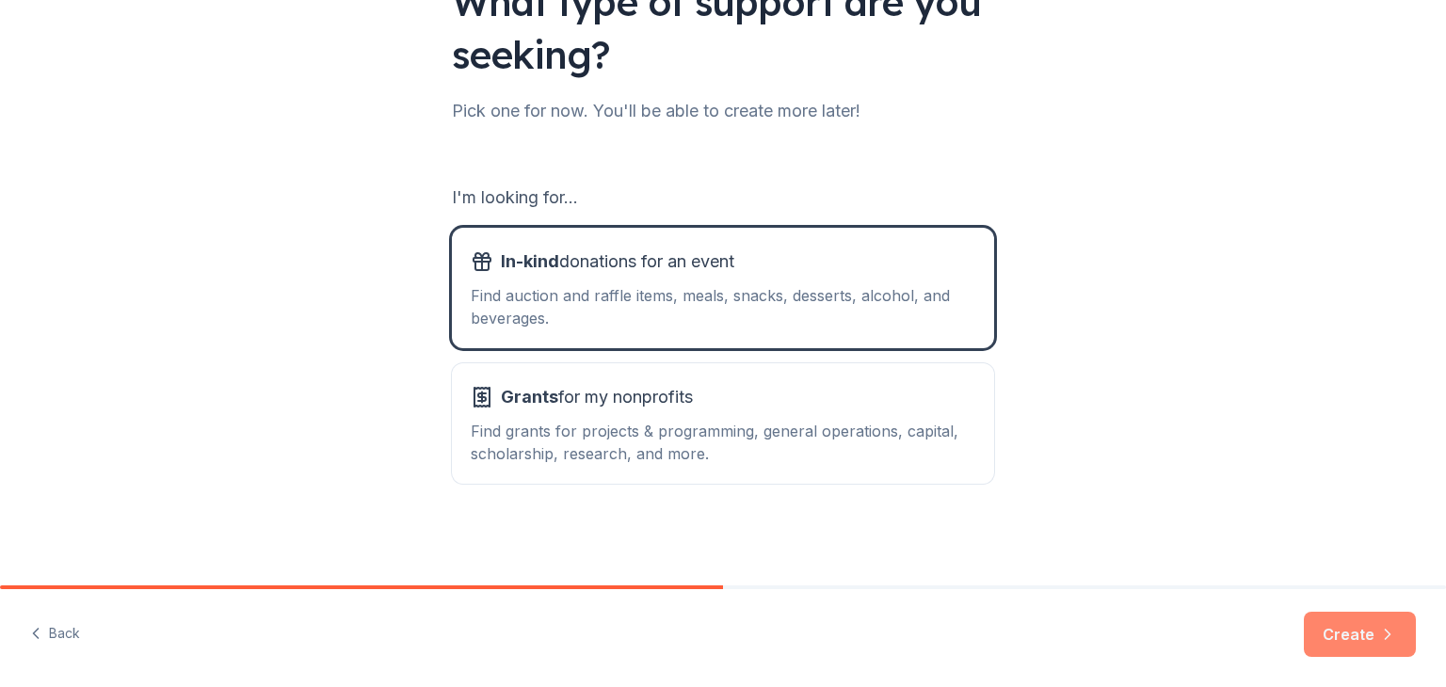
click at [1349, 632] on button "Create" at bounding box center [1360, 634] width 112 height 45
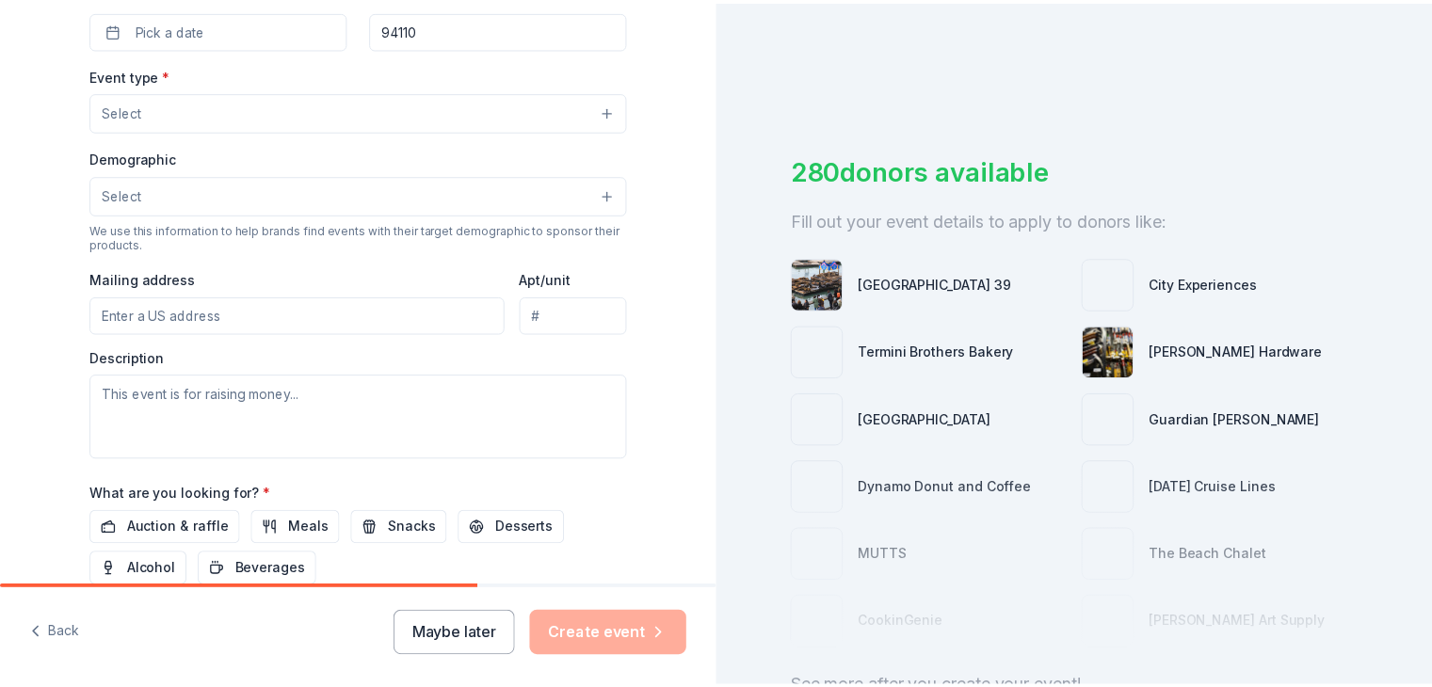
scroll to position [667, 0]
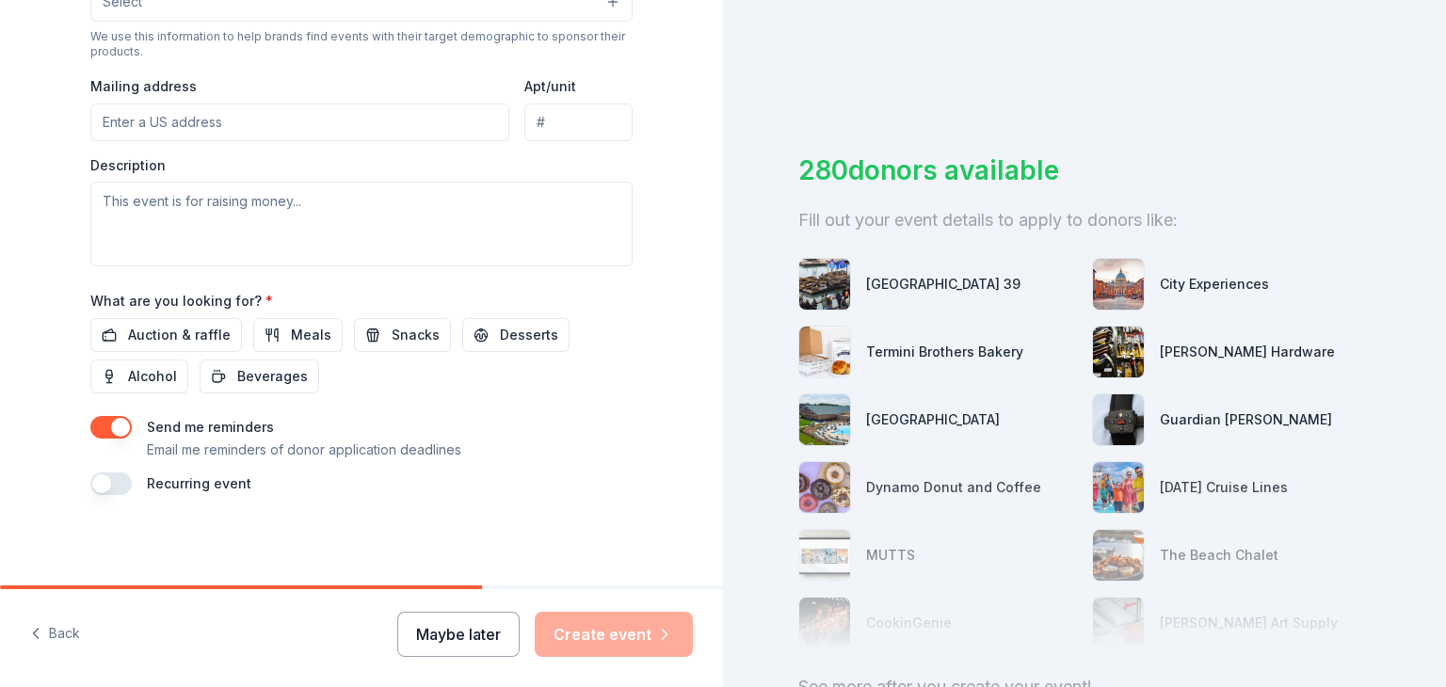
click at [488, 643] on button "Maybe later" at bounding box center [458, 634] width 122 height 45
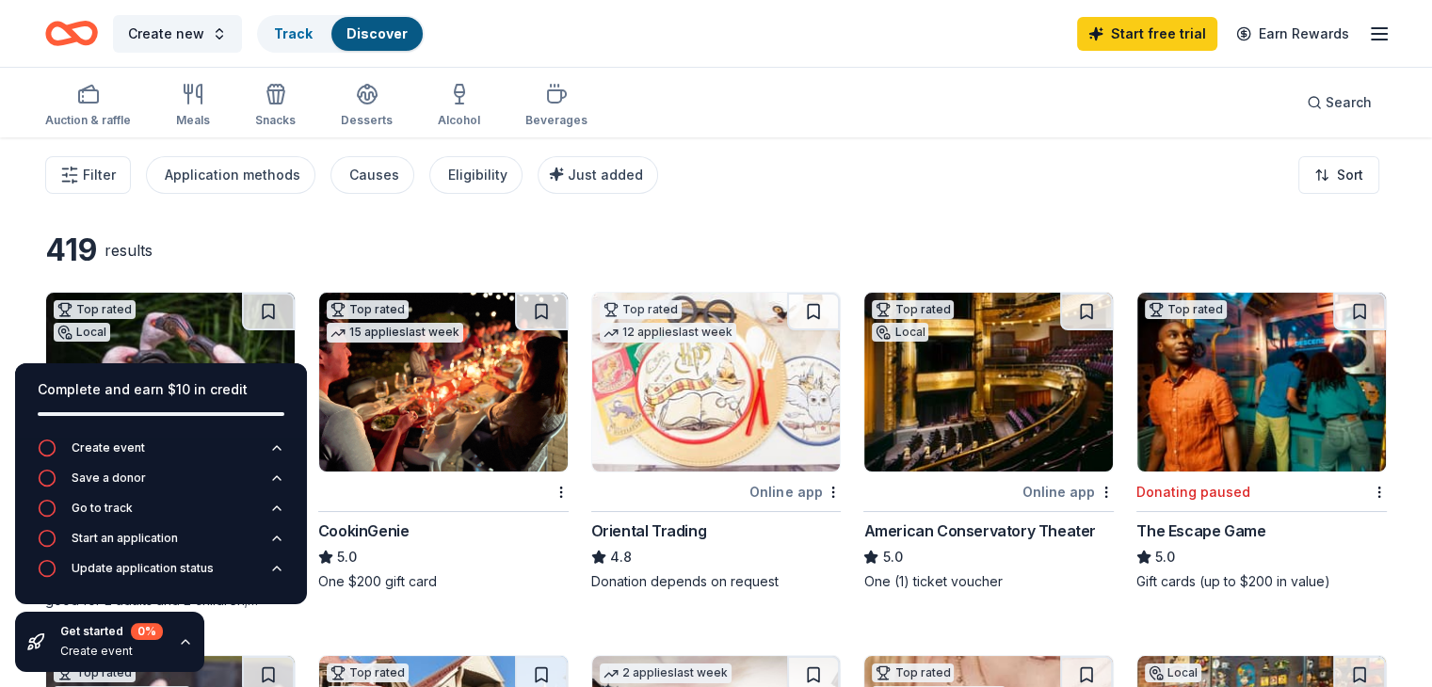
click at [825, 203] on div "Filter Application methods Causes Eligibility Just added Sort" at bounding box center [716, 174] width 1432 height 75
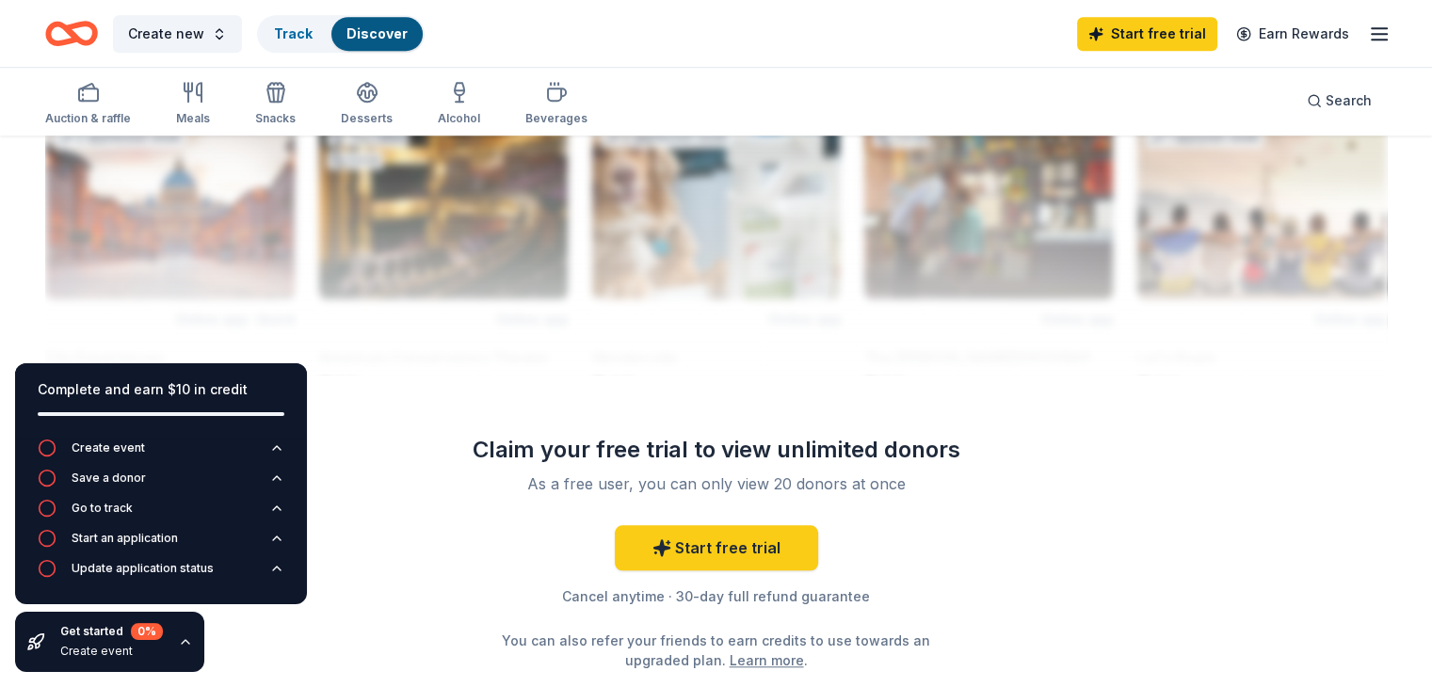
scroll to position [1671, 0]
click at [964, 264] on div at bounding box center [715, 224] width 1341 height 301
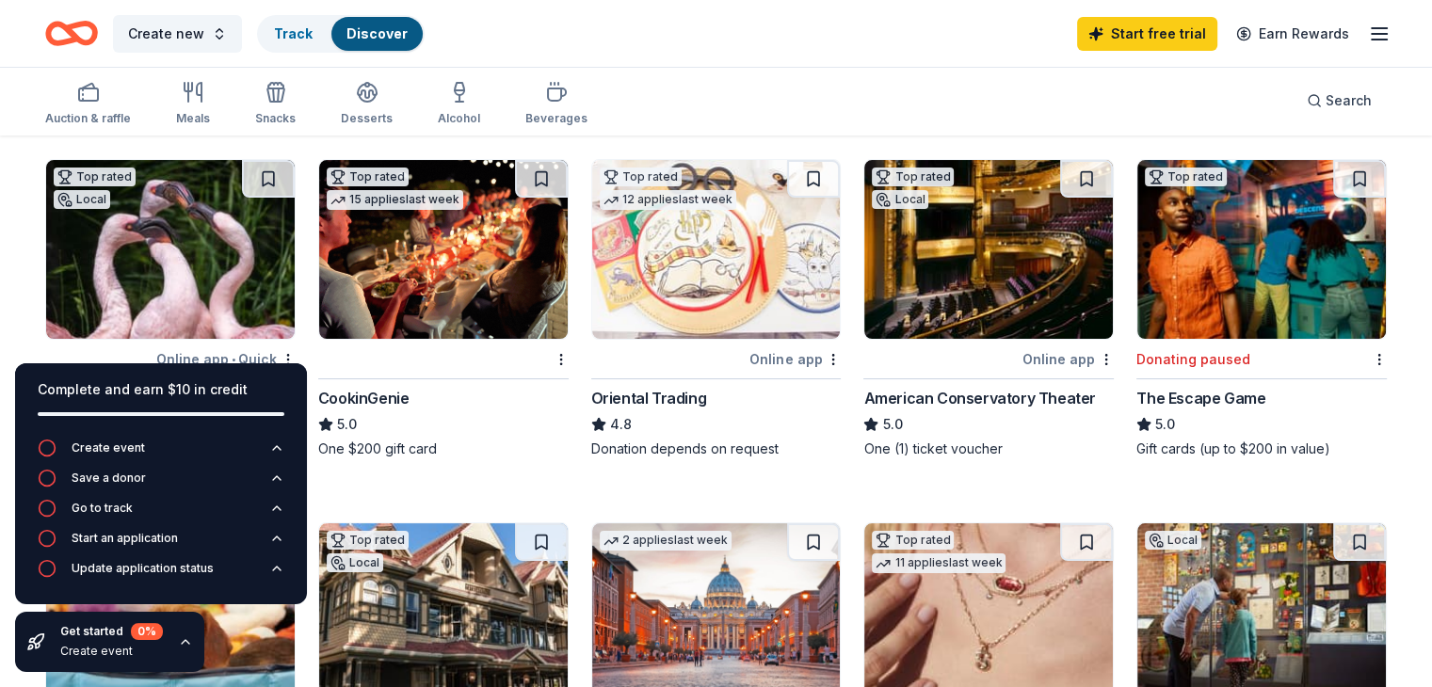
scroll to position [0, 0]
